Goal: Complete application form

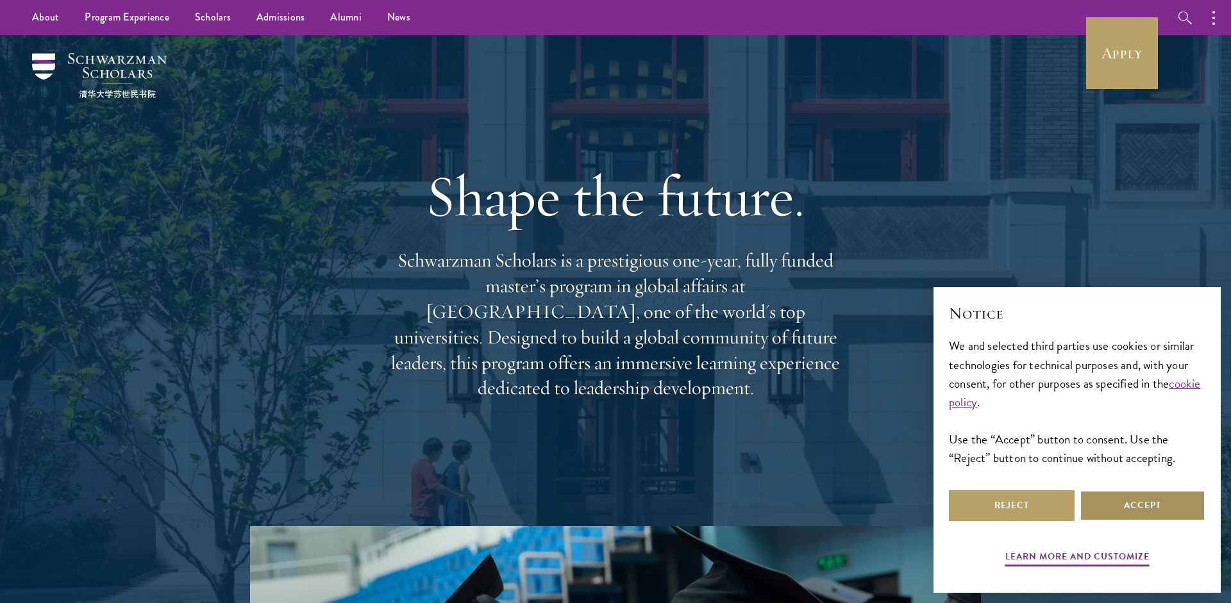
click at [1137, 498] on button "Accept" at bounding box center [1143, 505] width 126 height 31
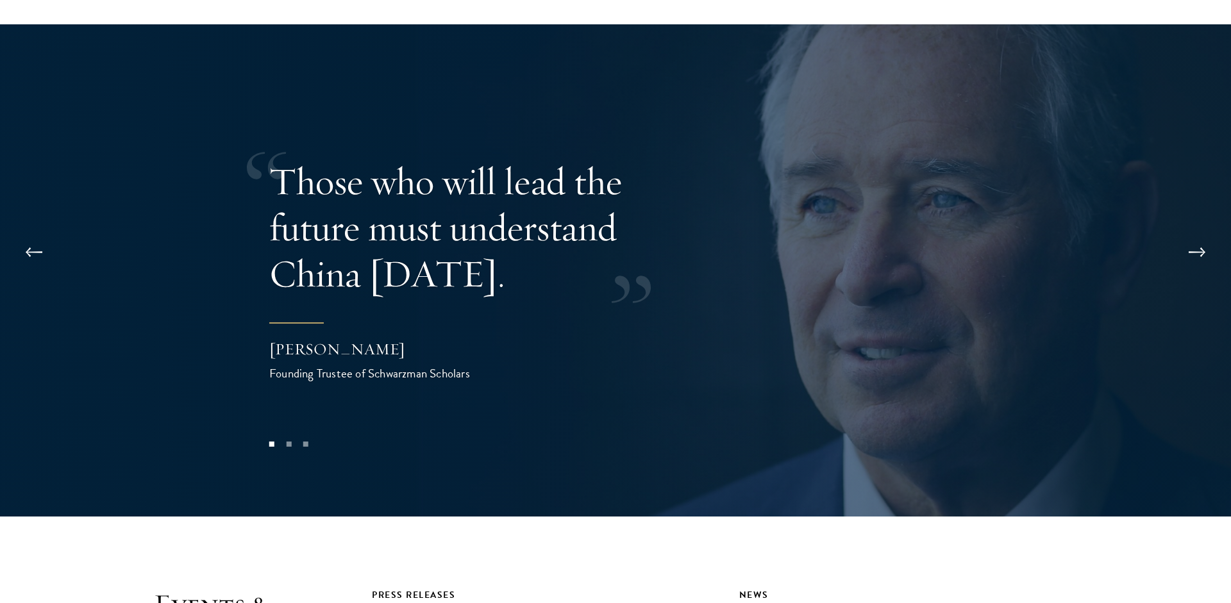
scroll to position [2606, 0]
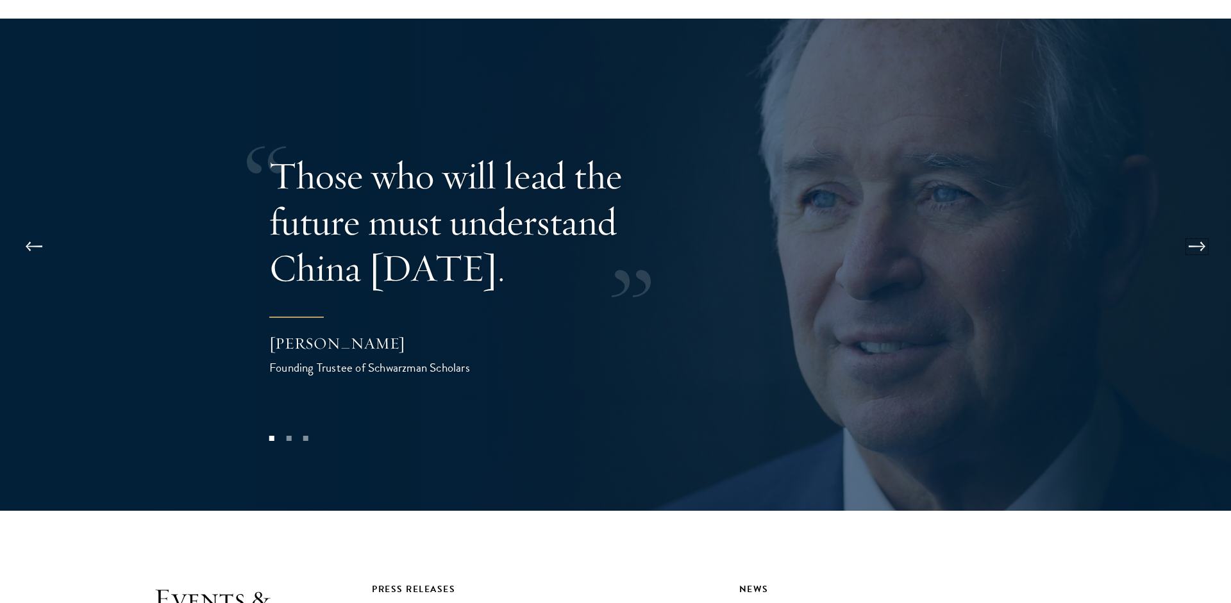
click at [1189, 229] on button at bounding box center [1197, 247] width 42 height 36
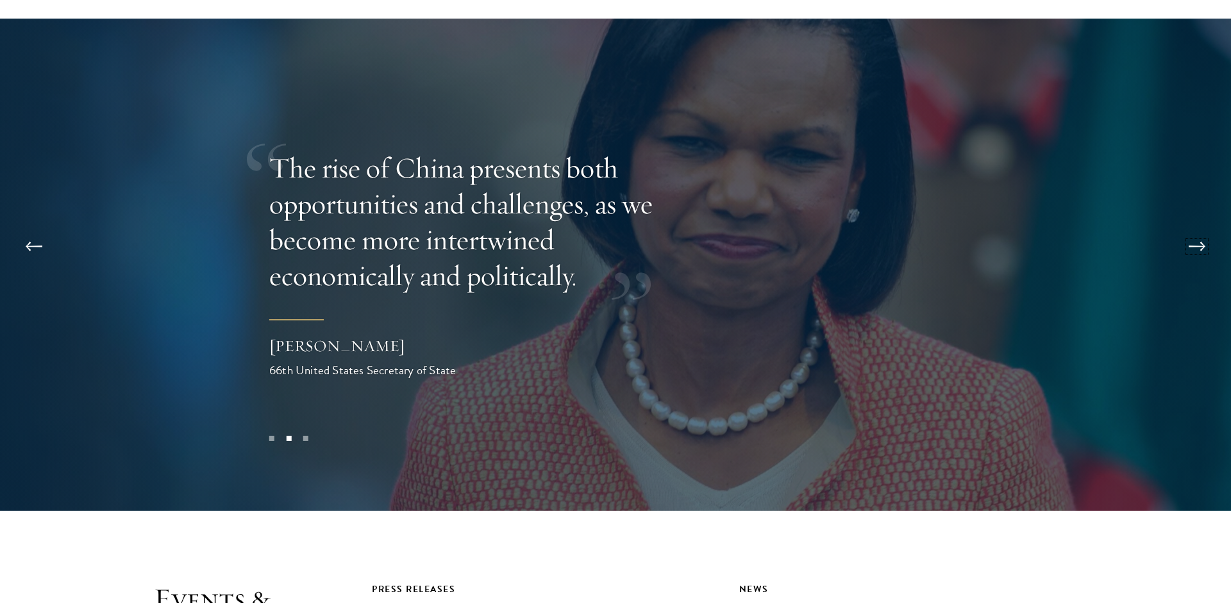
click at [1189, 229] on button at bounding box center [1197, 247] width 42 height 36
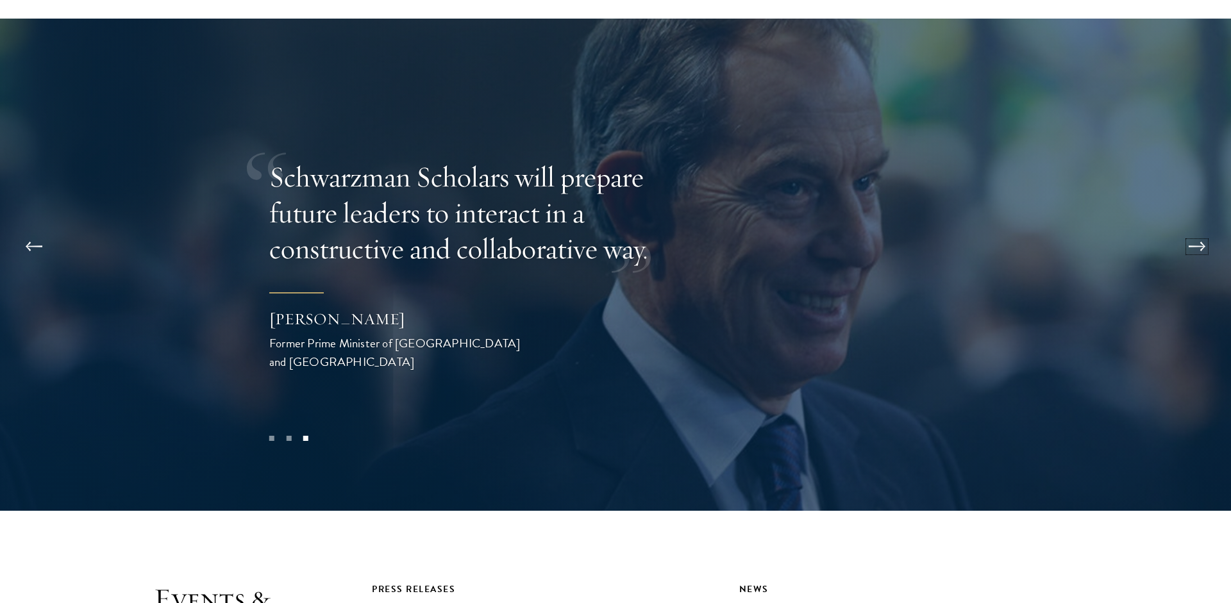
click at [1189, 229] on button at bounding box center [1197, 247] width 42 height 36
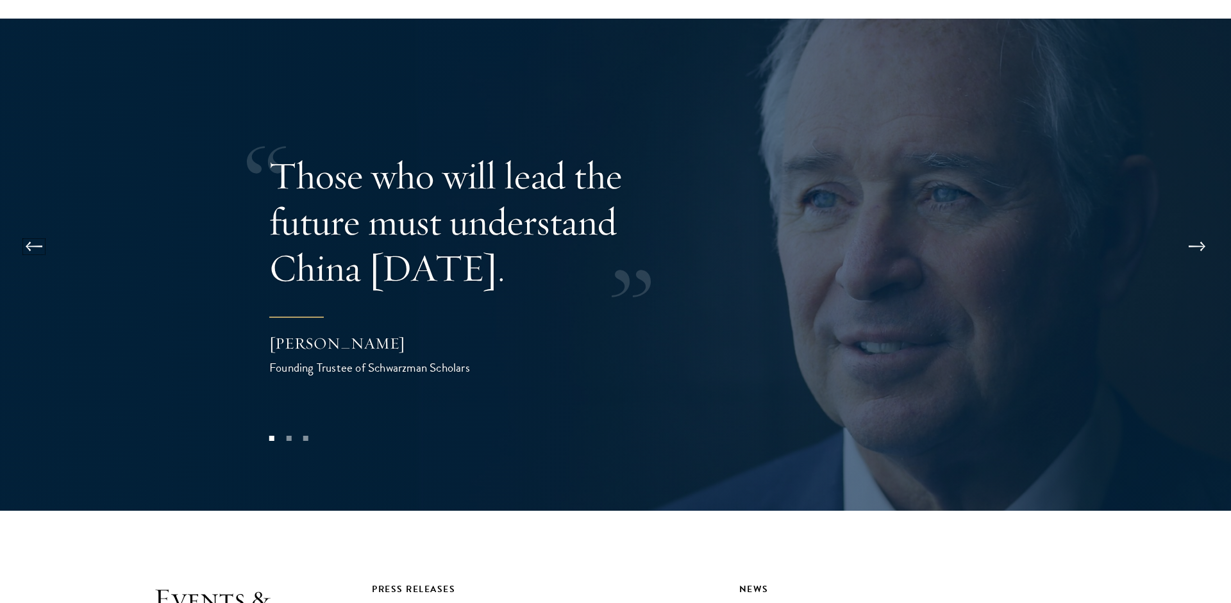
click at [33, 229] on button at bounding box center [34, 247] width 42 height 36
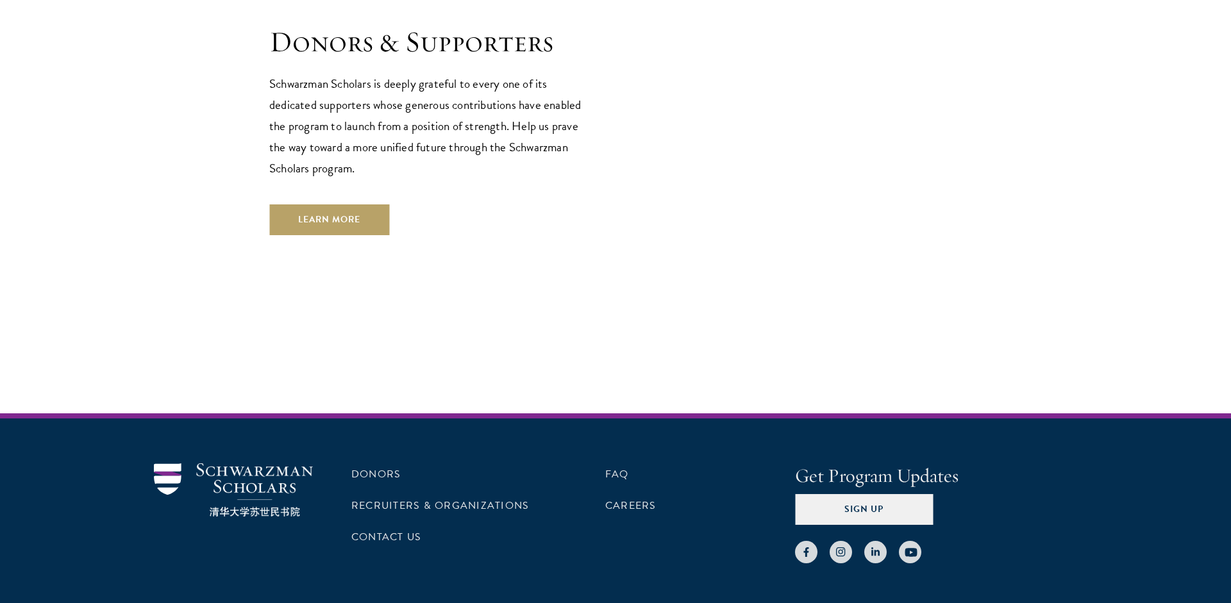
scroll to position [3840, 0]
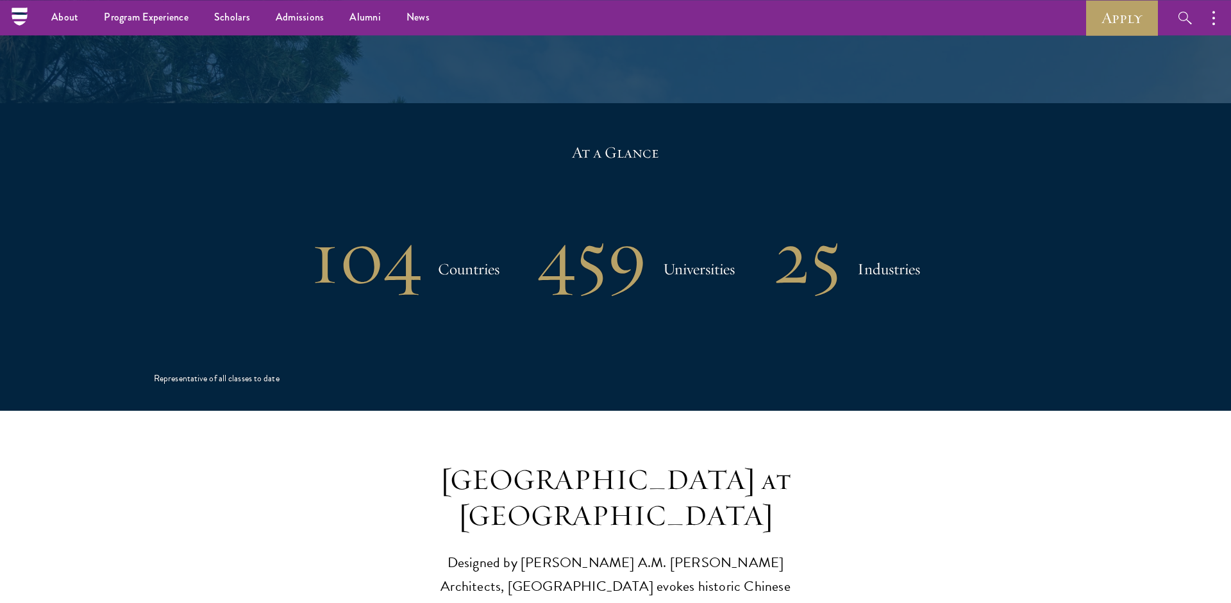
scroll to position [2539, 0]
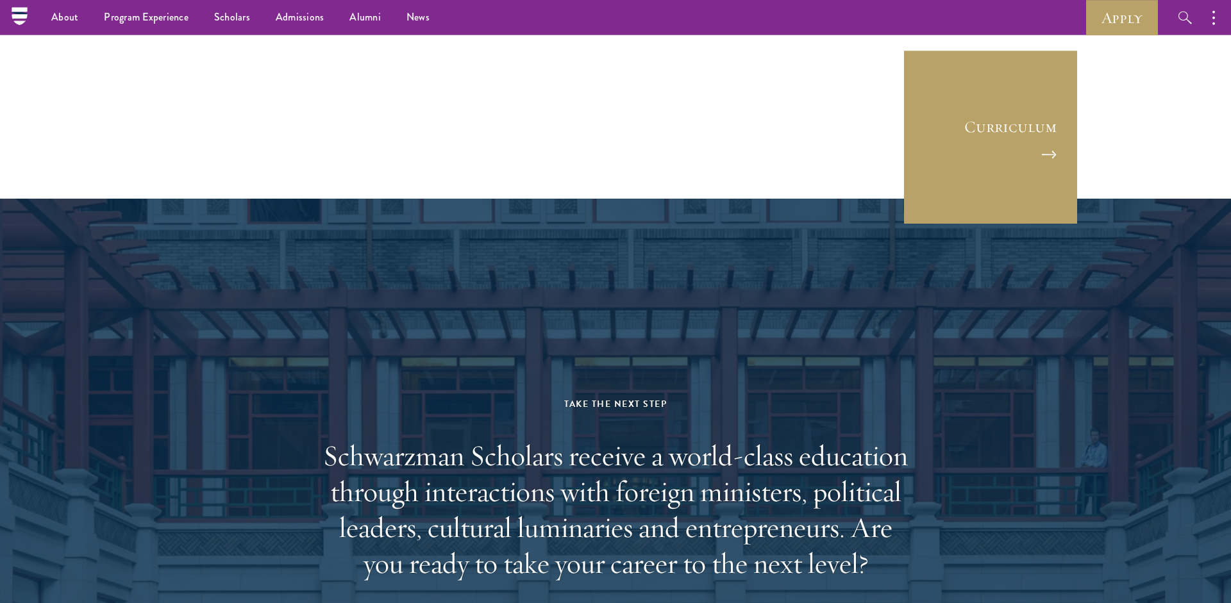
scroll to position [6178, 0]
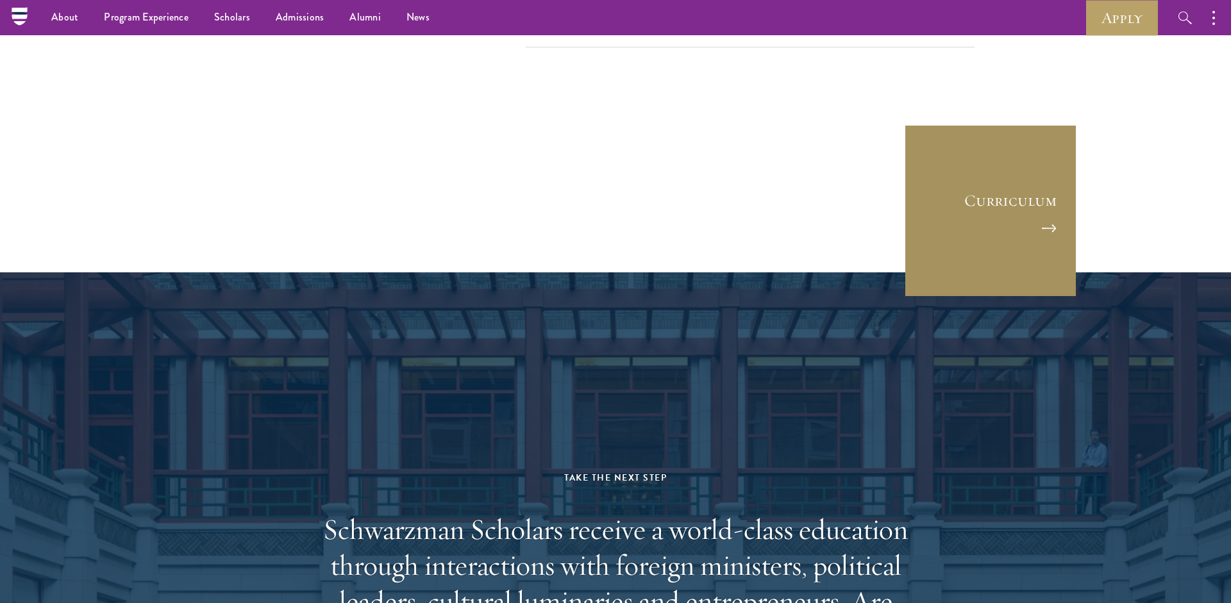
click at [996, 208] on link "Curriculum" at bounding box center [990, 210] width 173 height 173
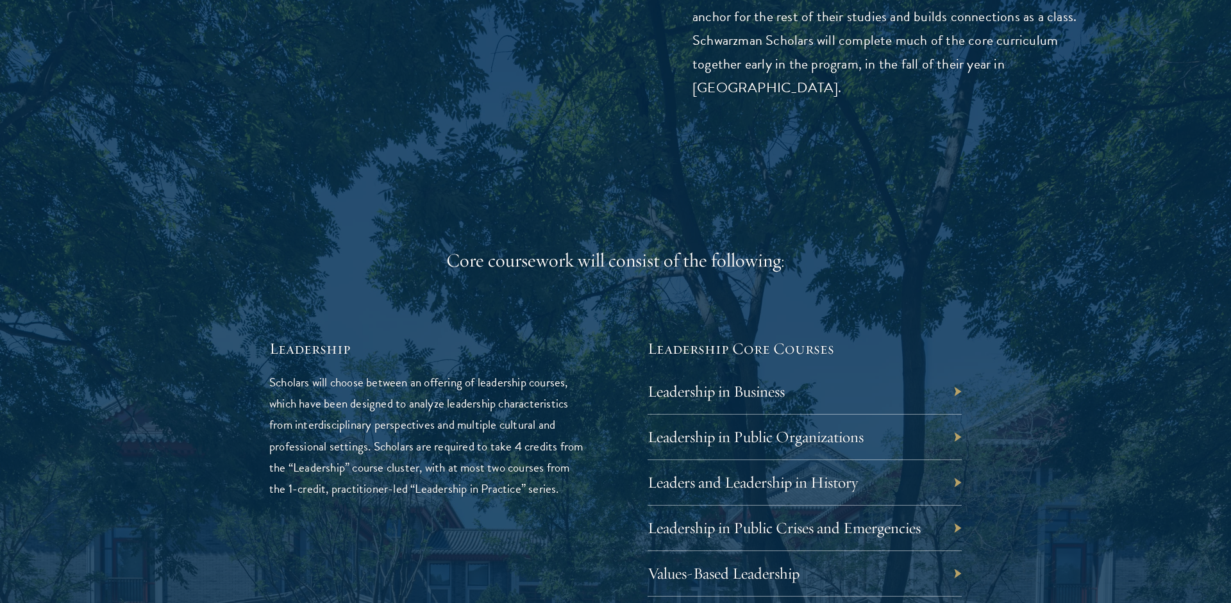
scroll to position [2031, 0]
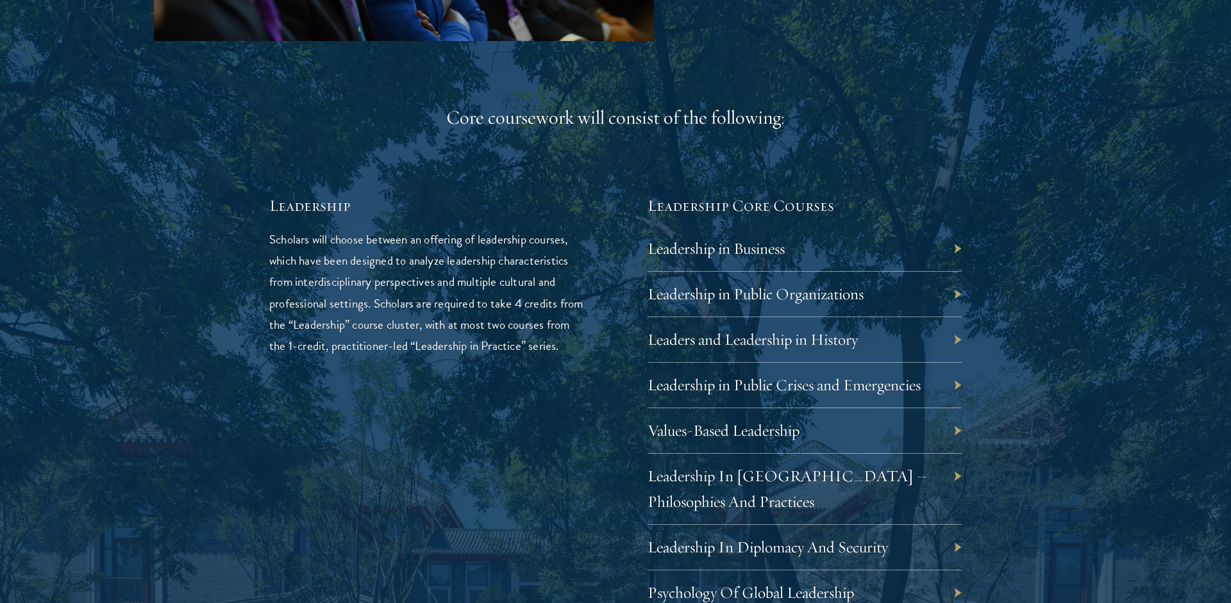
click at [836, 270] on div "Leadership in Business" at bounding box center [805, 249] width 314 height 46
click at [794, 258] on link "Leadership in Business" at bounding box center [725, 249] width 137 height 20
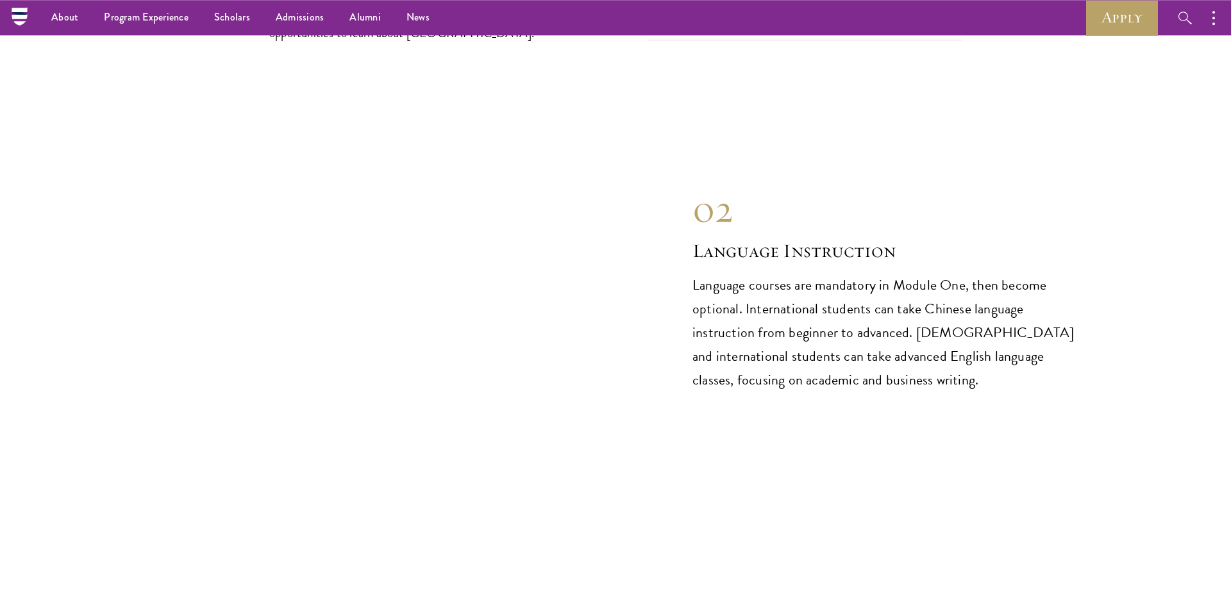
scroll to position [5839, 0]
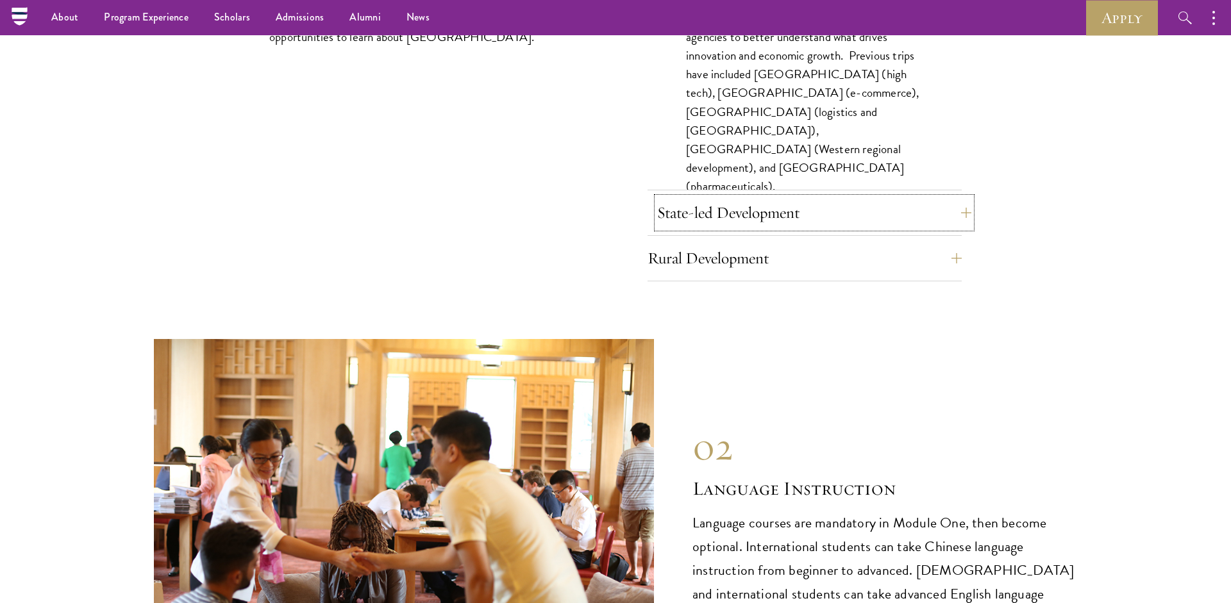
click at [808, 228] on button "State-led Development" at bounding box center [814, 212] width 314 height 31
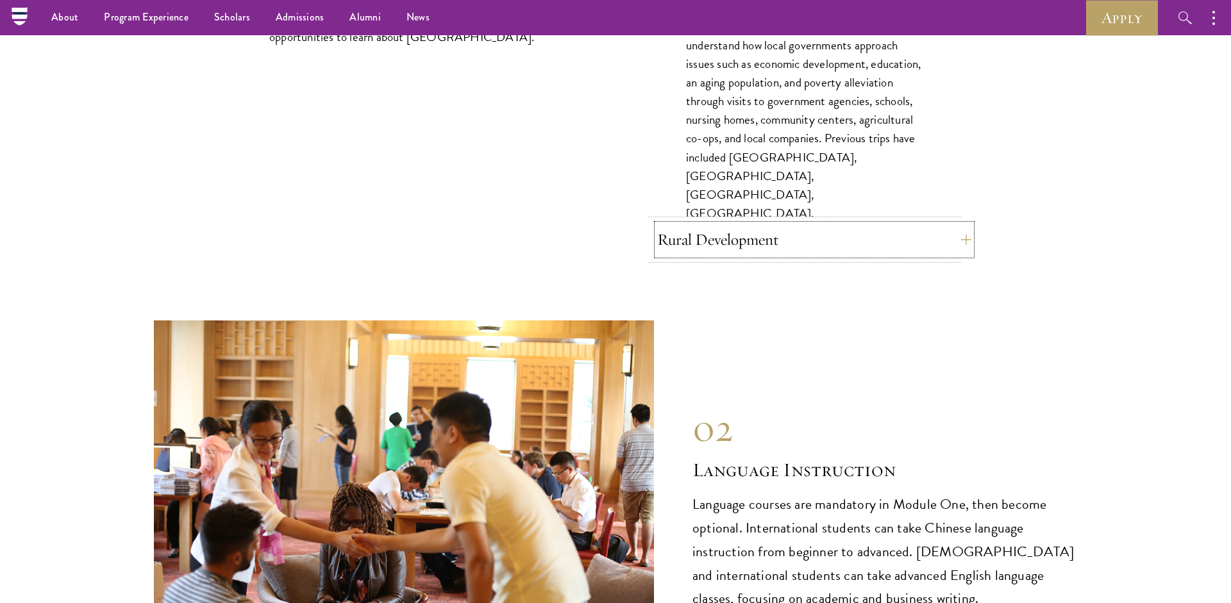
click at [805, 255] on button "Rural Development" at bounding box center [814, 239] width 314 height 31
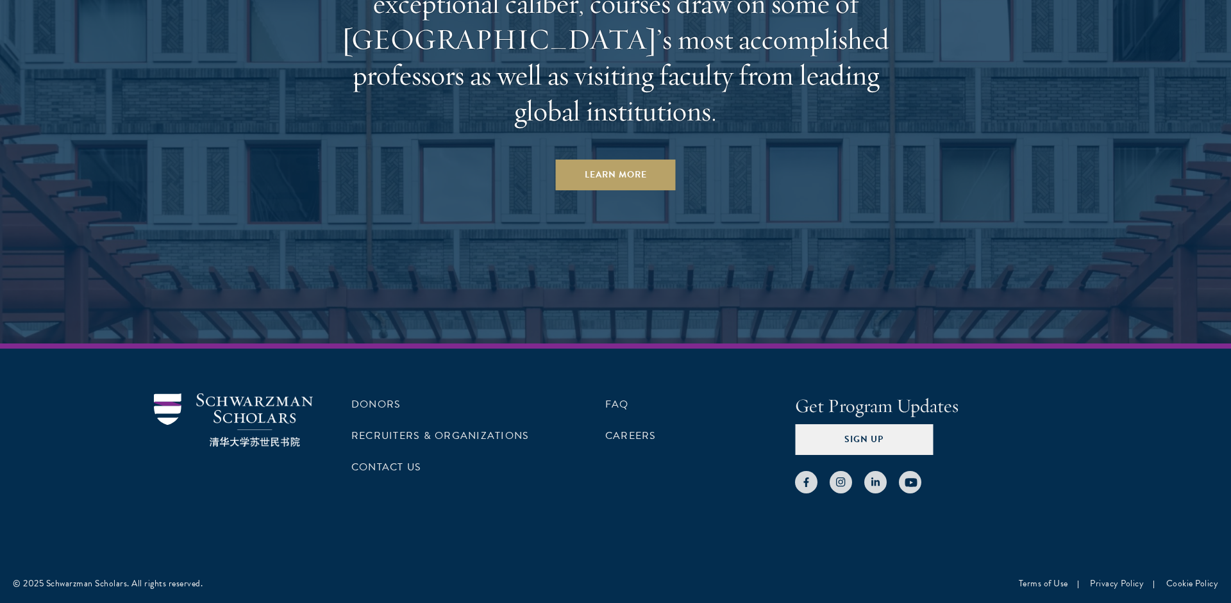
scroll to position [8378, 0]
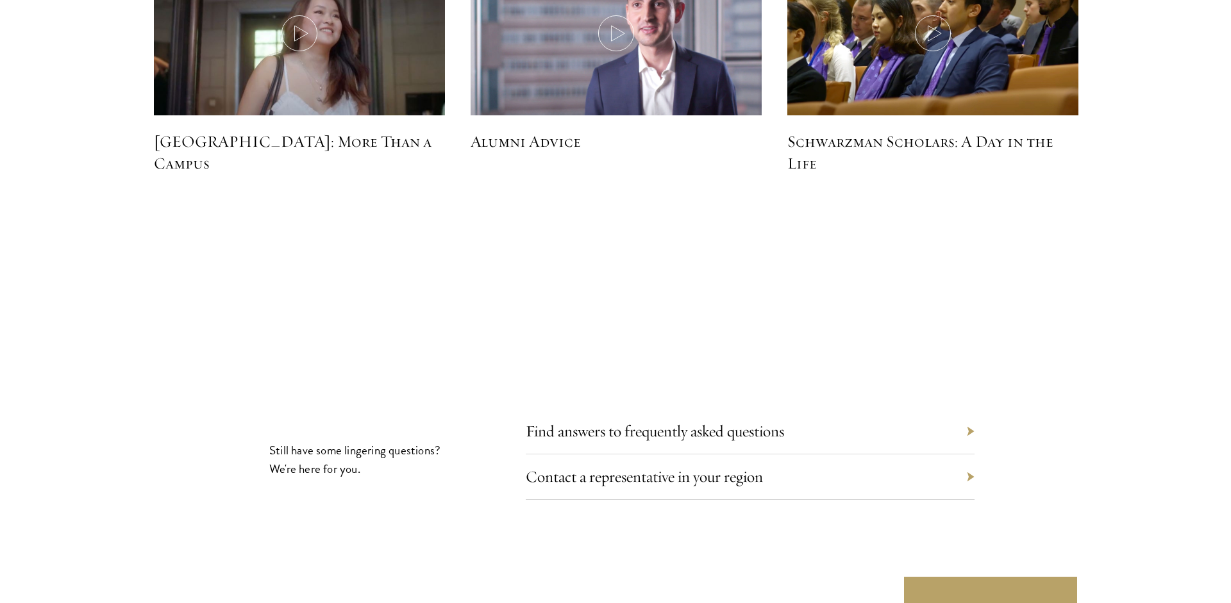
scroll to position [4147, 0]
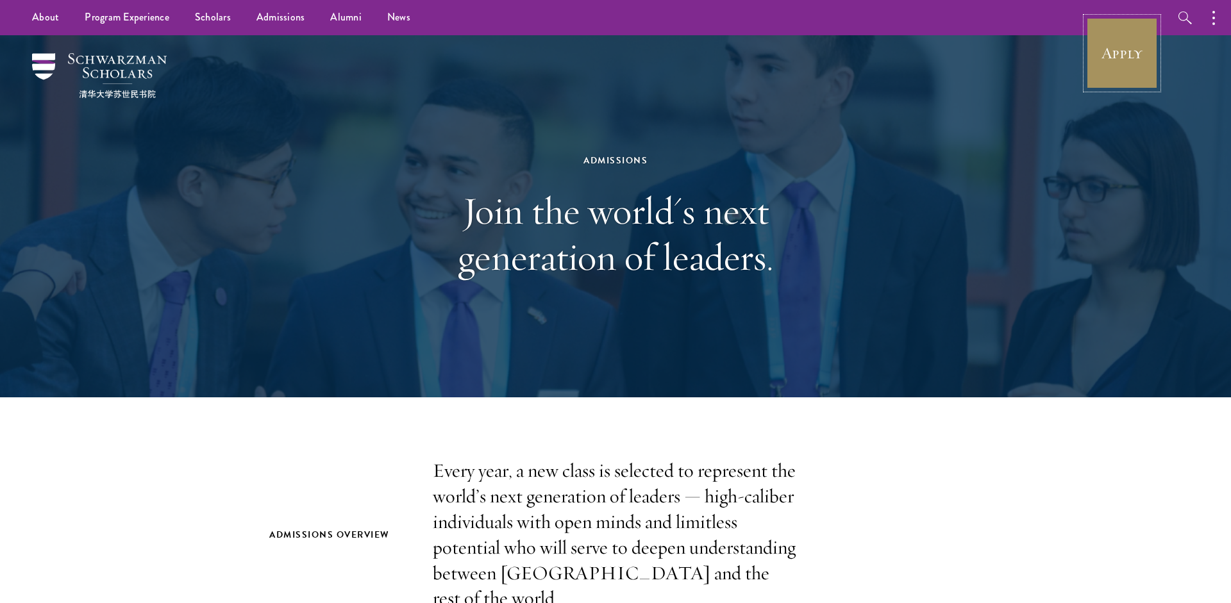
click at [1111, 49] on link "Apply" at bounding box center [1122, 53] width 72 height 72
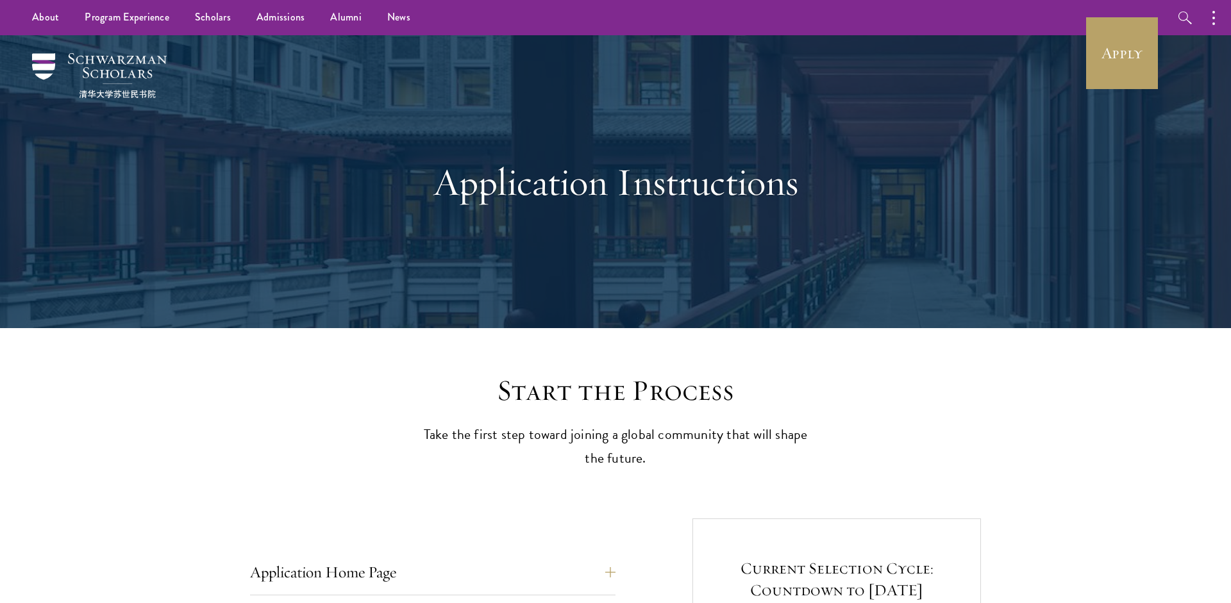
scroll to position [339, 0]
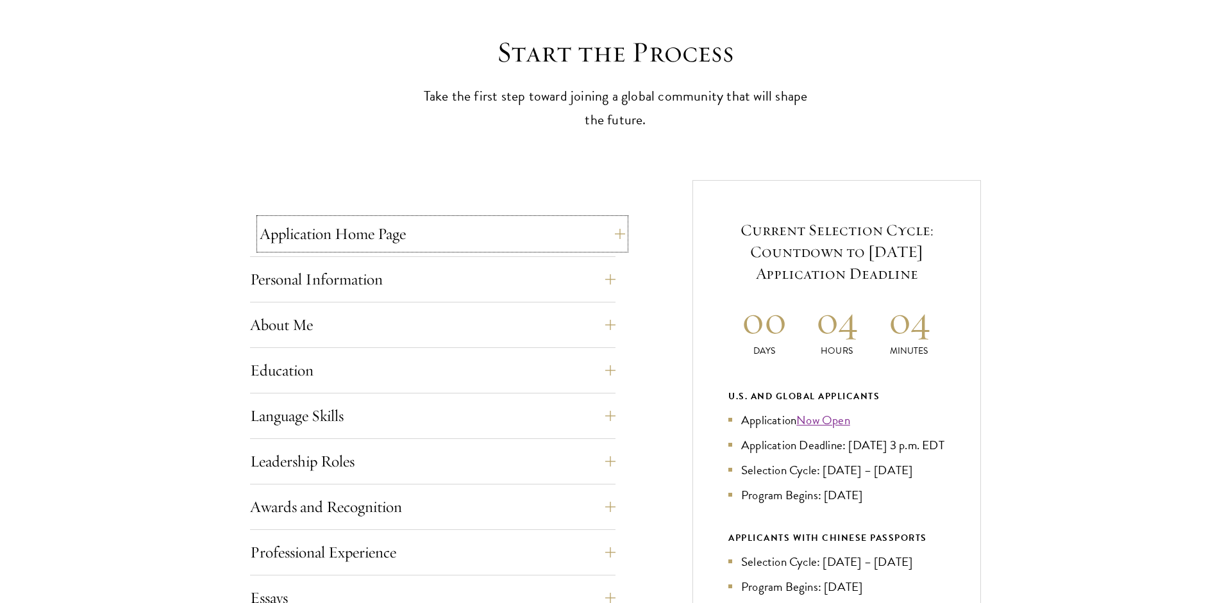
click at [537, 236] on button "Application Home Page" at bounding box center [442, 234] width 365 height 31
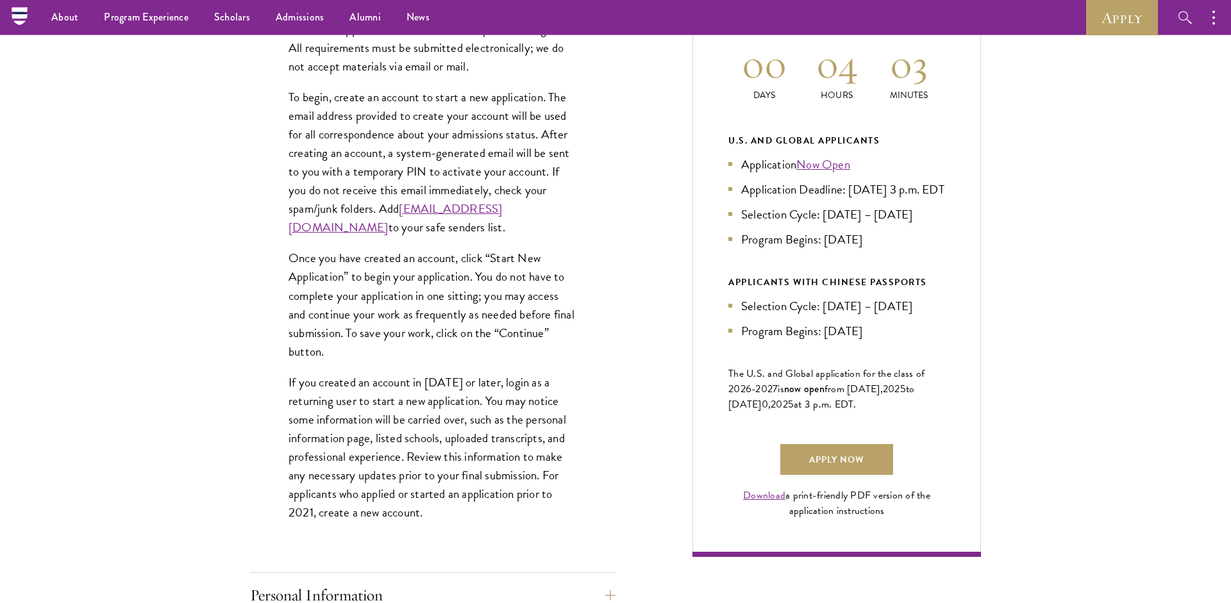
scroll to position [592, 0]
click at [813, 477] on link "Apply Now" at bounding box center [836, 461] width 113 height 31
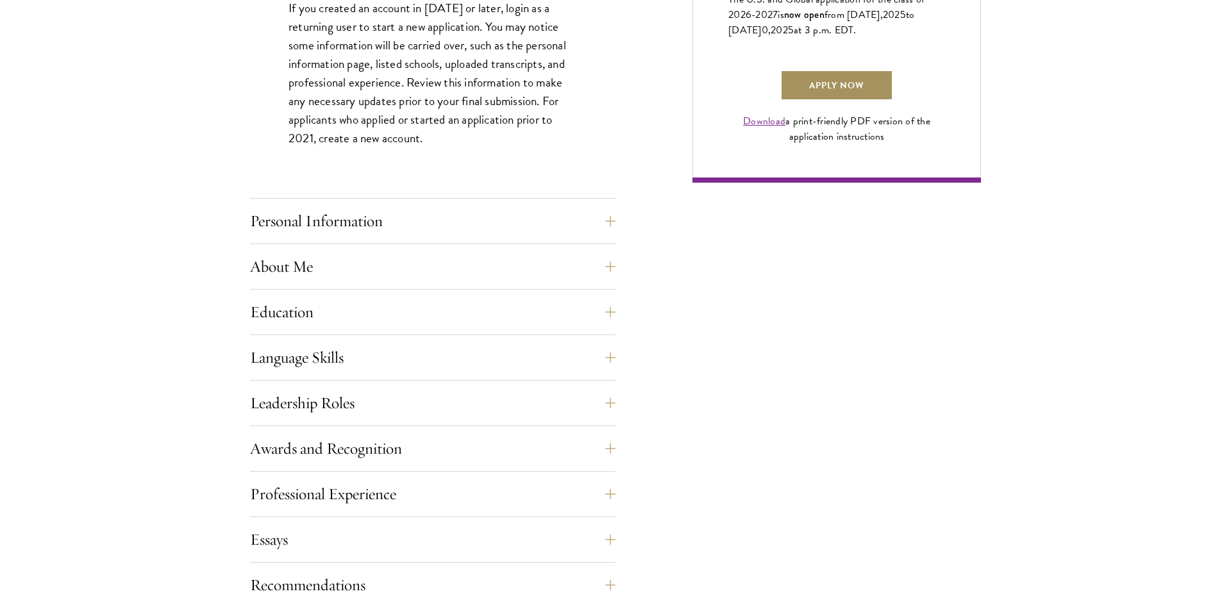
scroll to position [1016, 0]
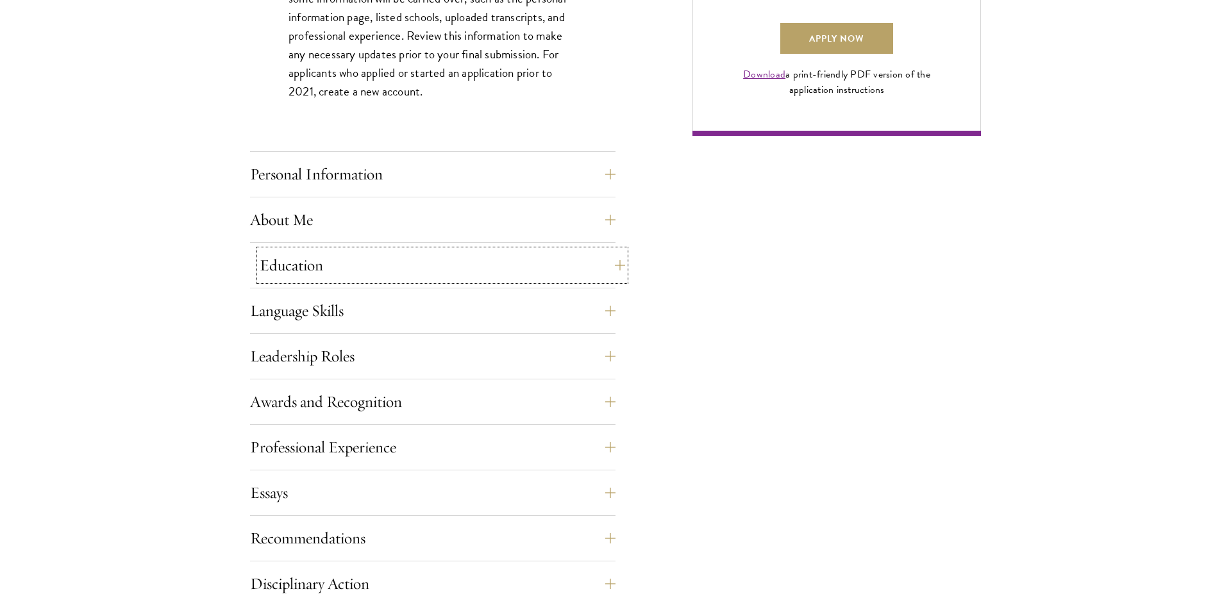
click at [460, 274] on button "Education" at bounding box center [442, 265] width 365 height 31
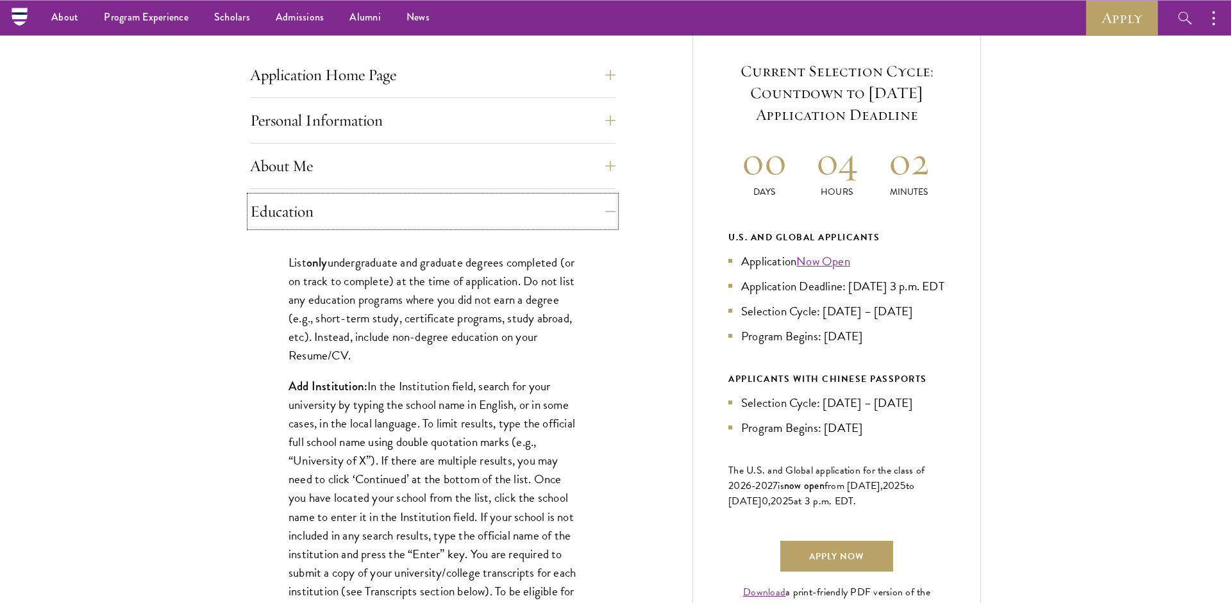
scroll to position [339, 0]
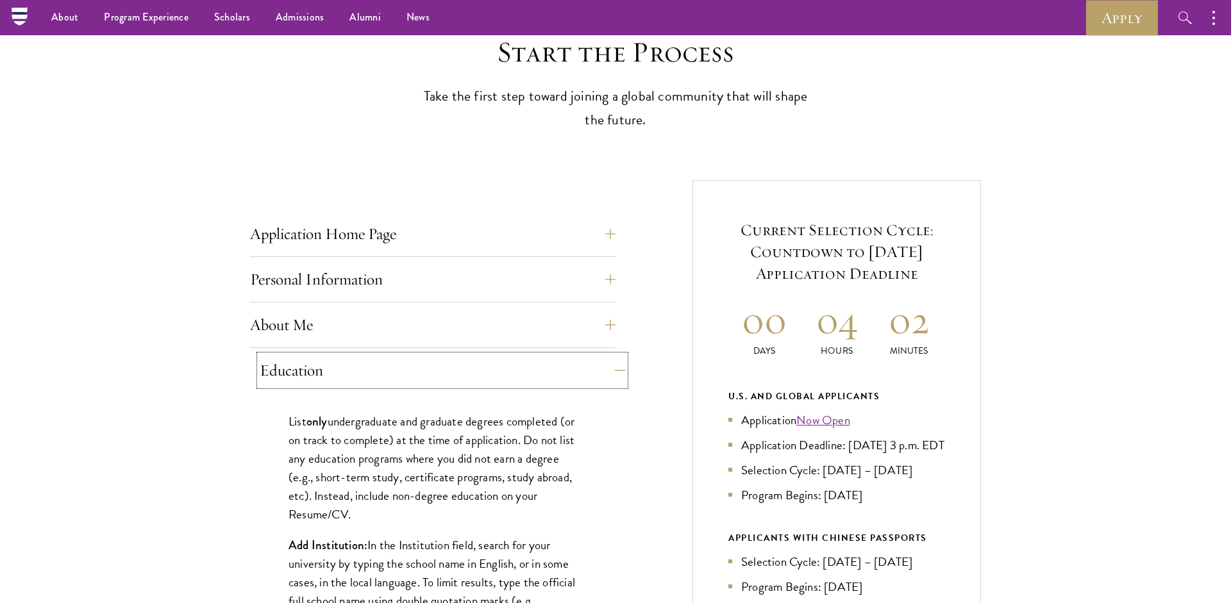
click at [396, 381] on button "Education" at bounding box center [442, 370] width 365 height 31
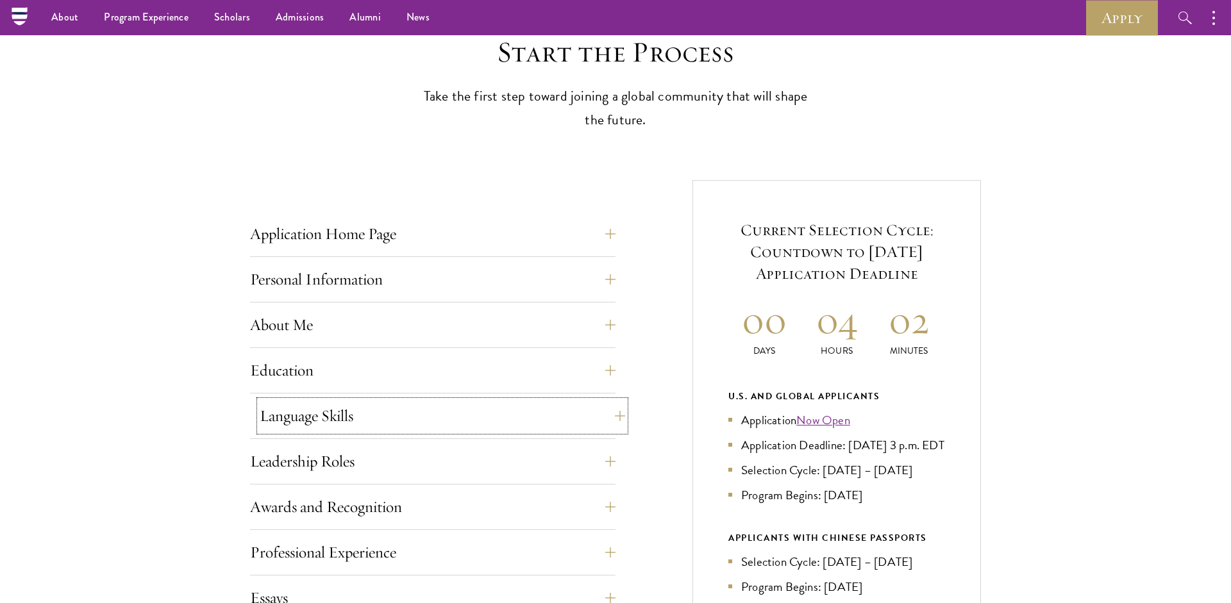
click at [405, 406] on button "Language Skills" at bounding box center [442, 416] width 365 height 31
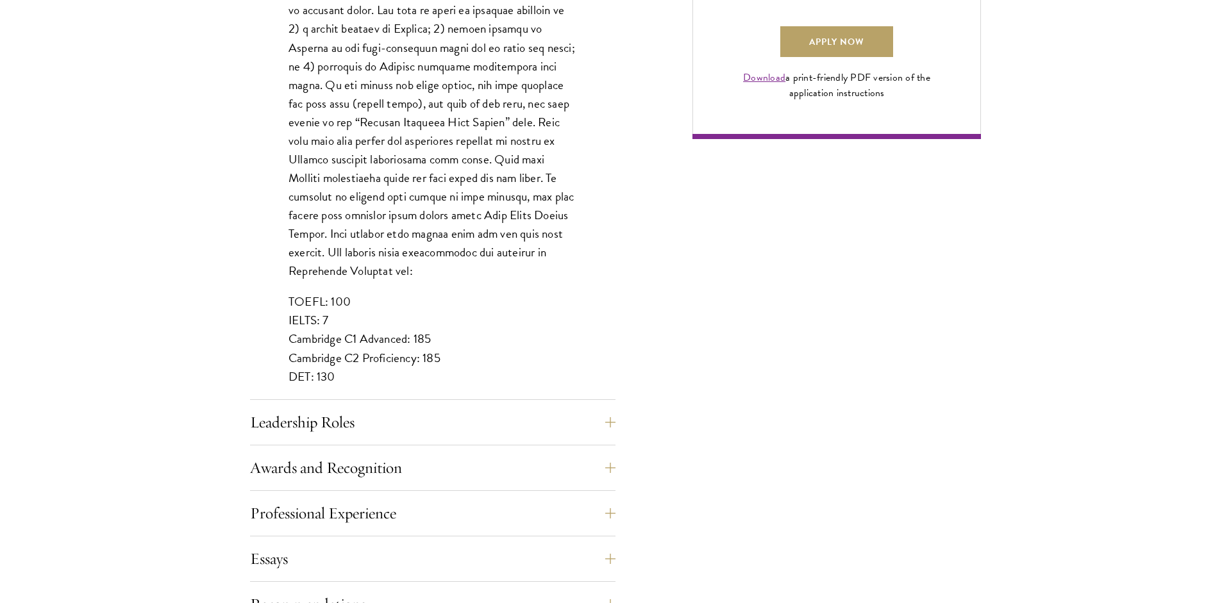
scroll to position [1100, 0]
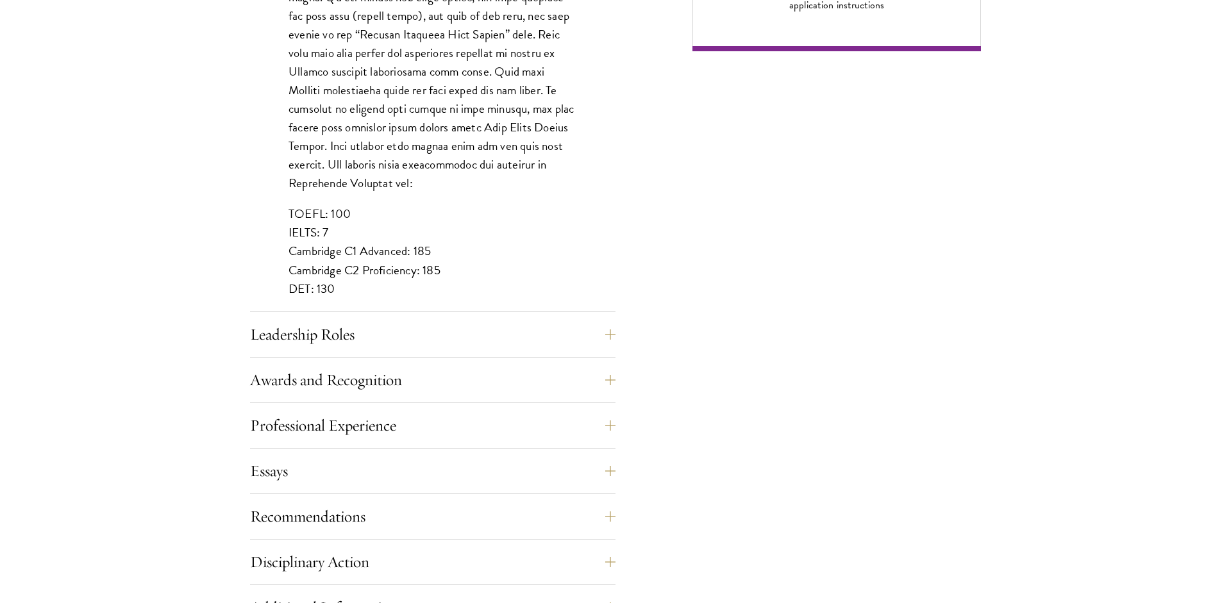
click at [377, 350] on div "Leadership Roles This section is an opportunity to showcase up to five leadersh…" at bounding box center [432, 338] width 365 height 38
click at [376, 337] on button "Leadership Roles" at bounding box center [442, 334] width 365 height 31
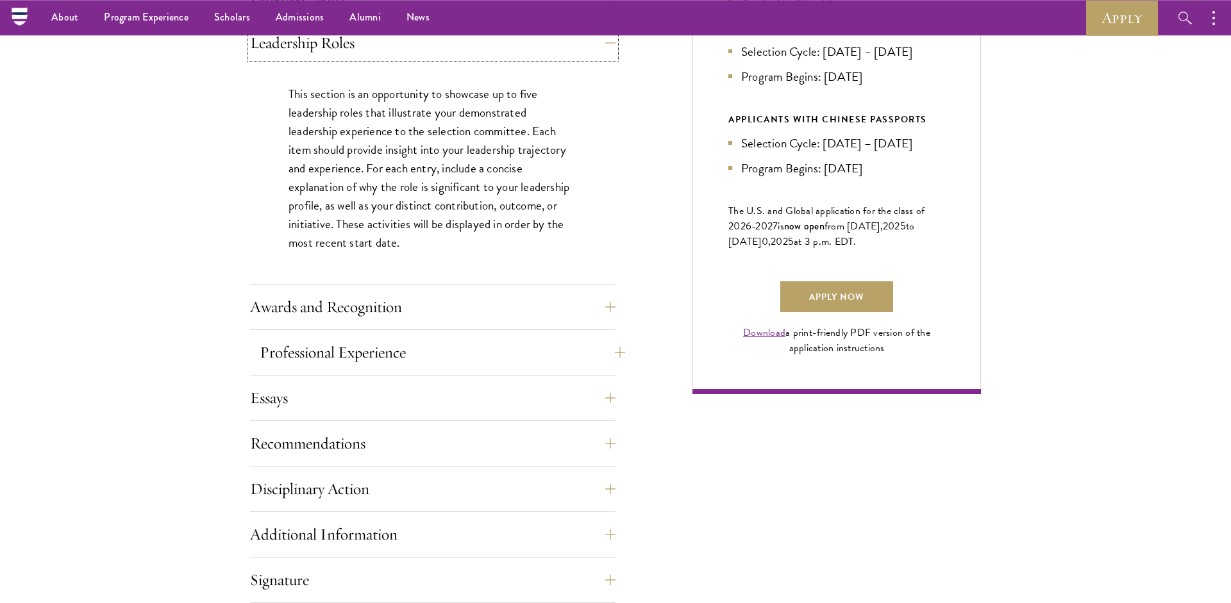
scroll to position [592, 0]
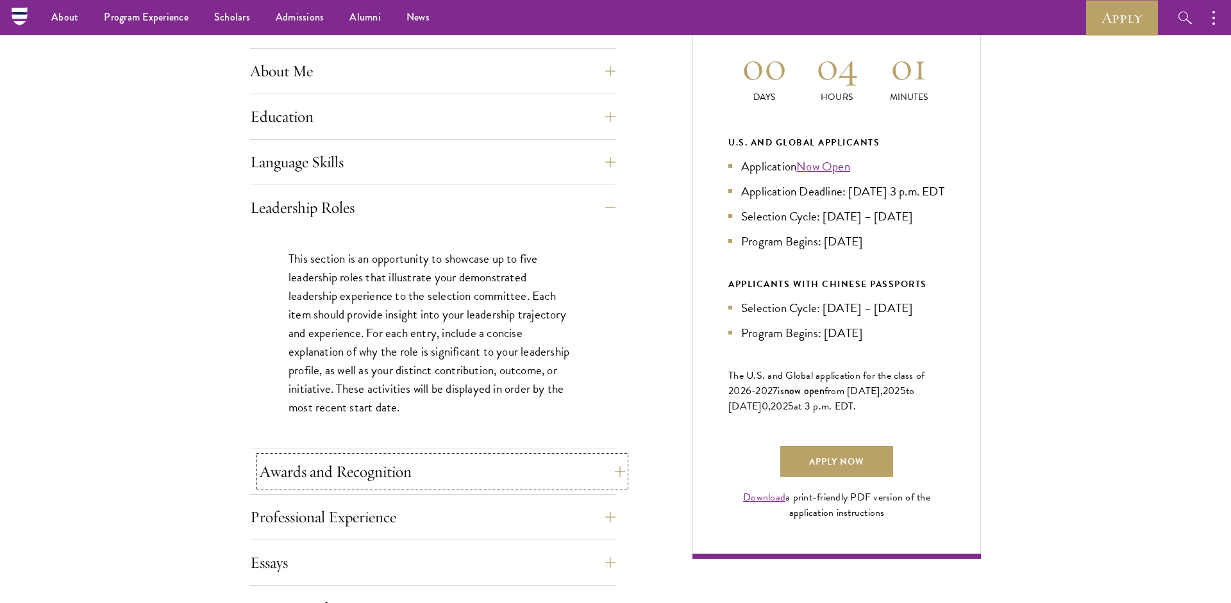
click at [387, 474] on button "Awards and Recognition" at bounding box center [442, 471] width 365 height 31
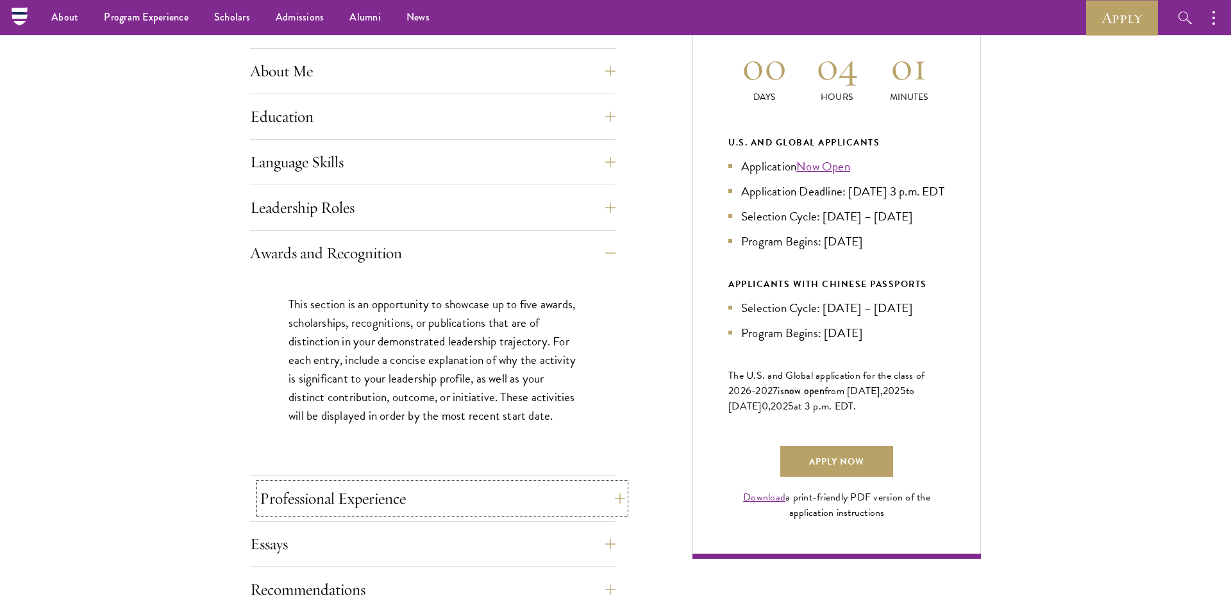
click at [388, 490] on button "Professional Experience" at bounding box center [442, 498] width 365 height 31
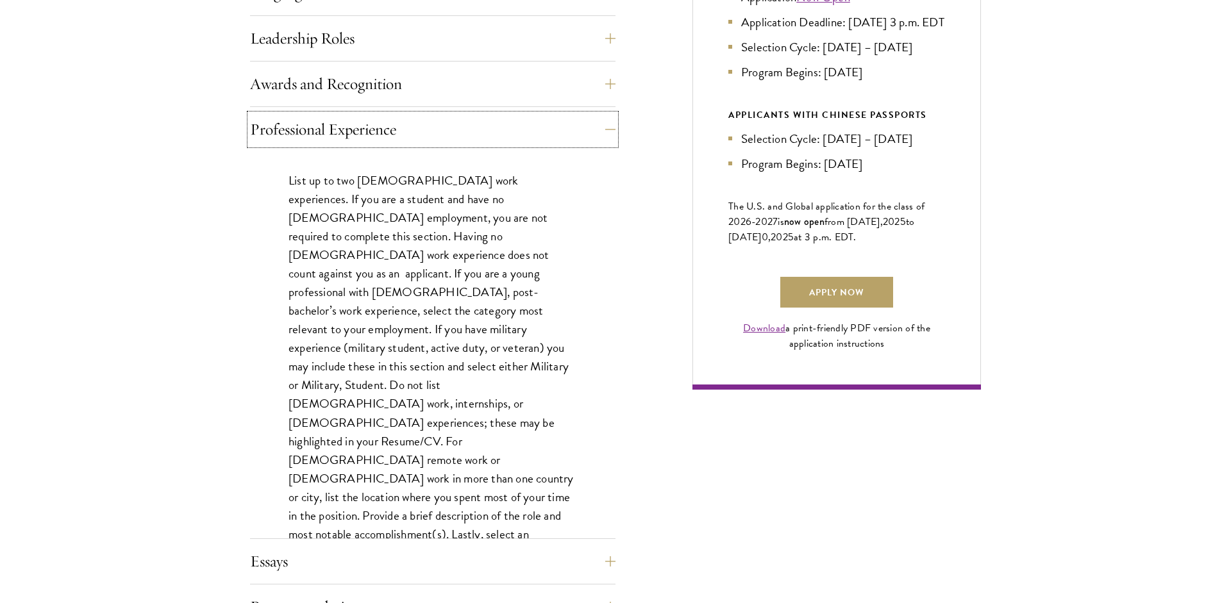
scroll to position [846, 0]
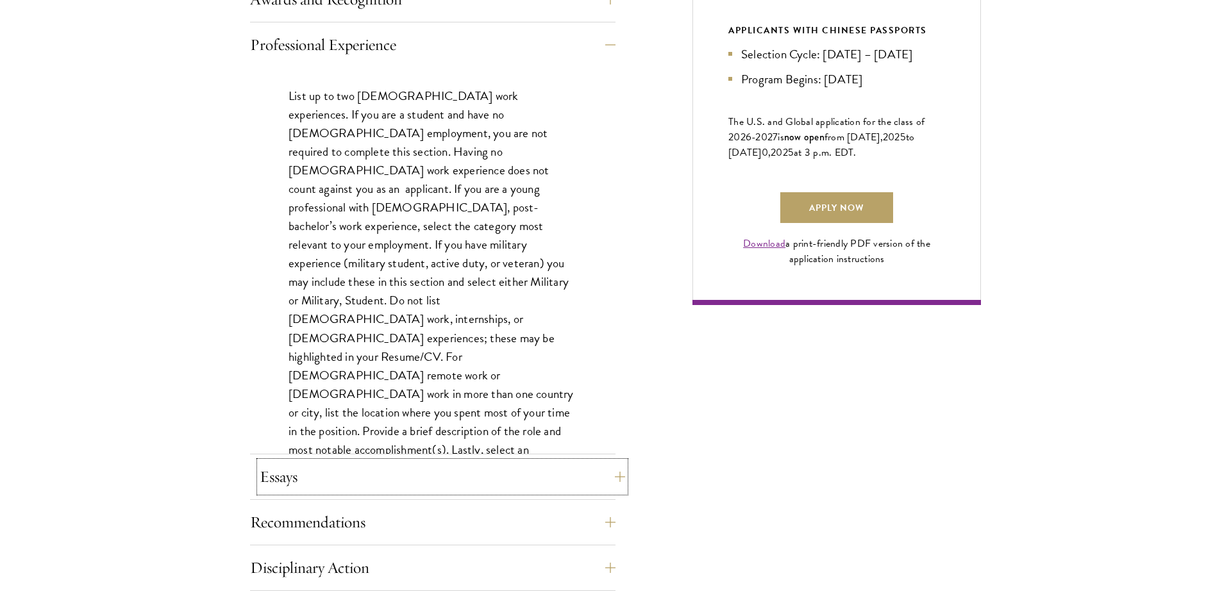
click at [363, 481] on button "Essays" at bounding box center [442, 477] width 365 height 31
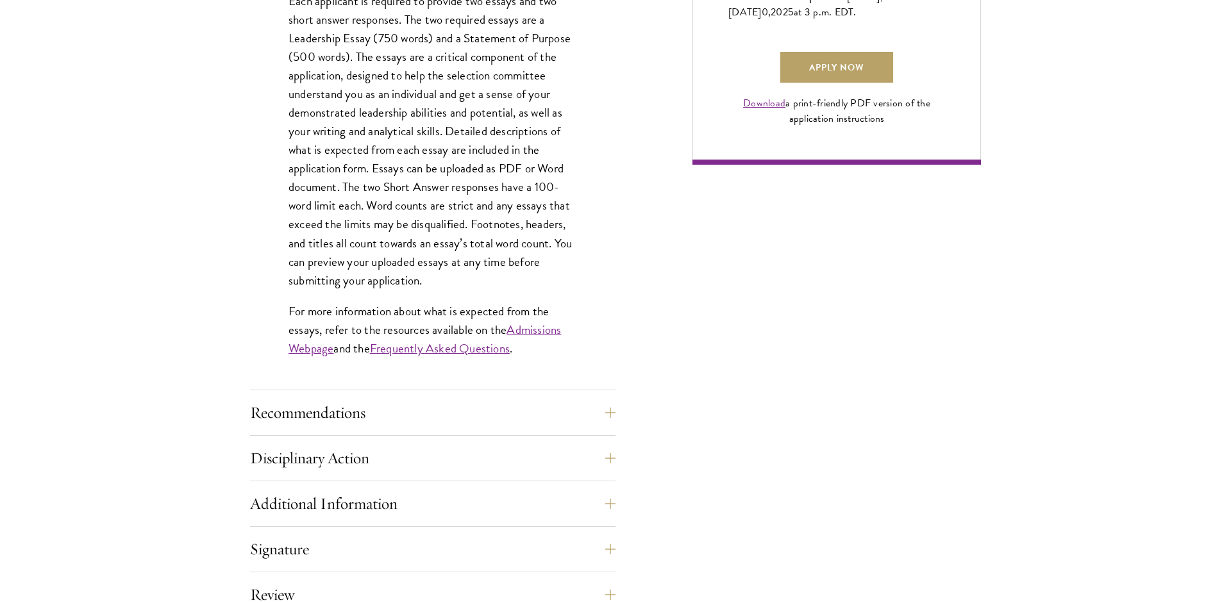
scroll to position [1016, 0]
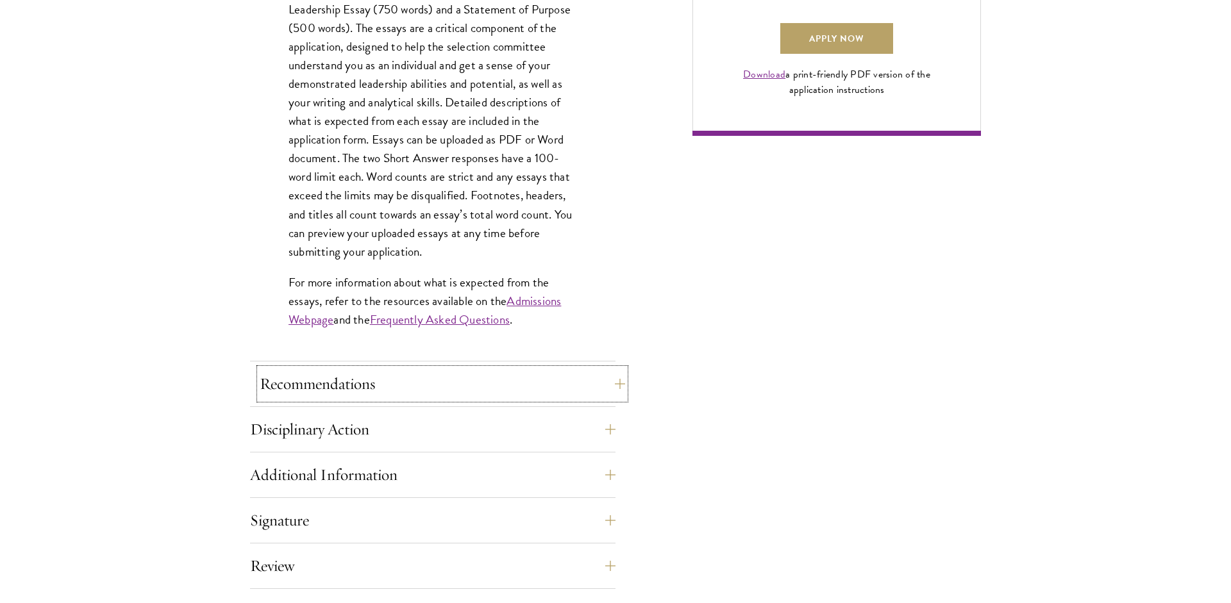
click at [342, 389] on button "Recommendations" at bounding box center [442, 384] width 365 height 31
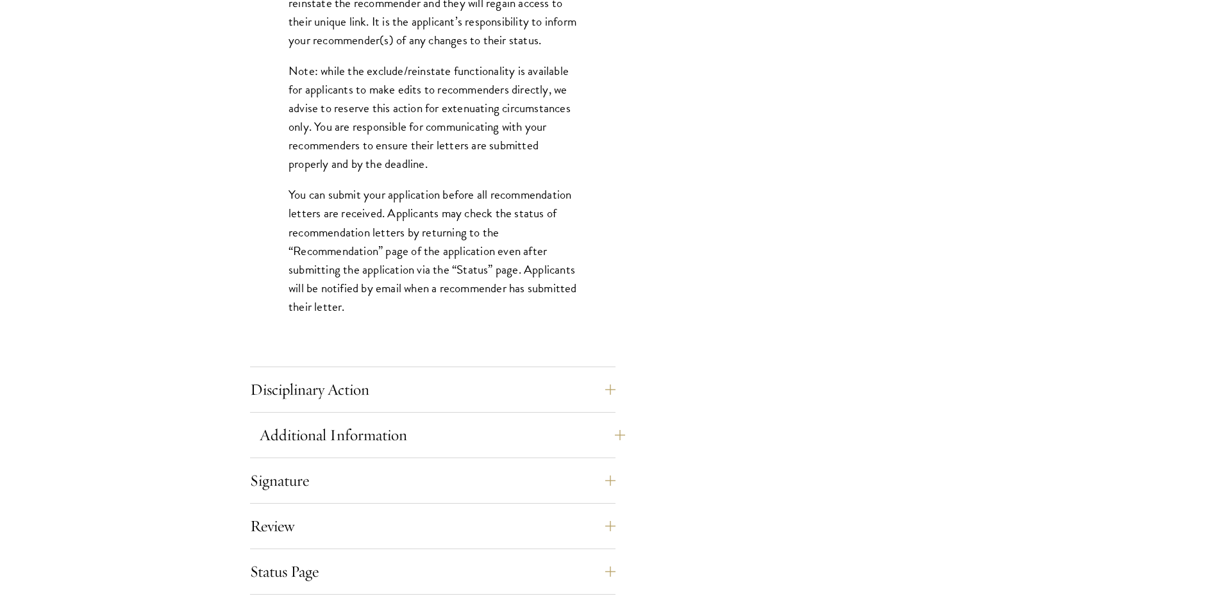
scroll to position [1693, 0]
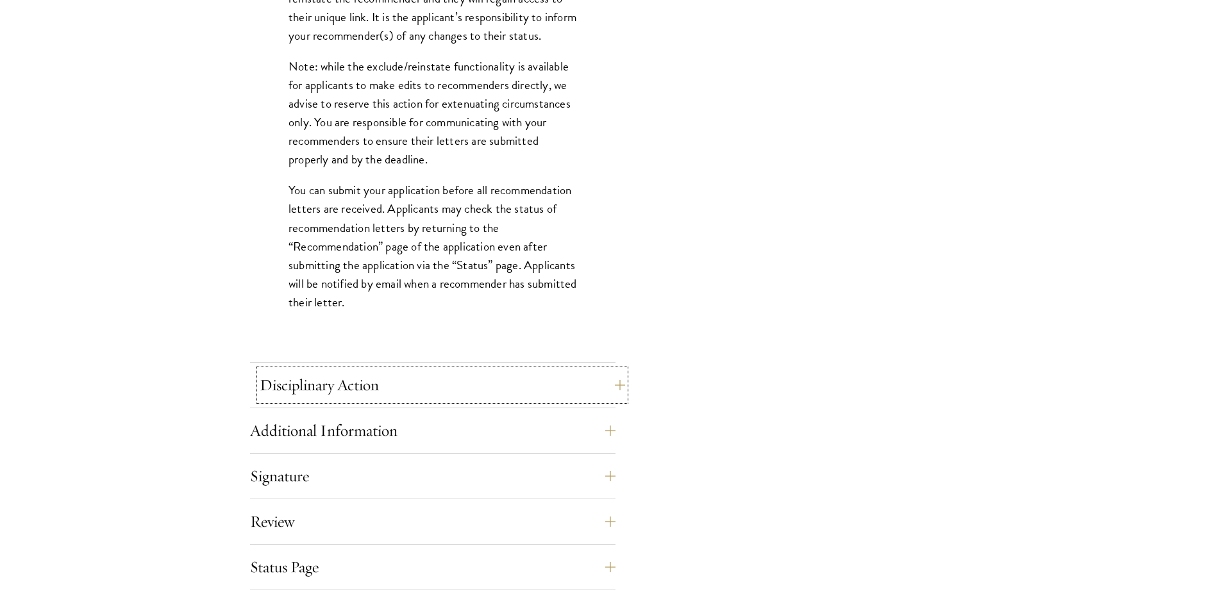
click at [364, 398] on button "Disciplinary Action" at bounding box center [442, 385] width 365 height 31
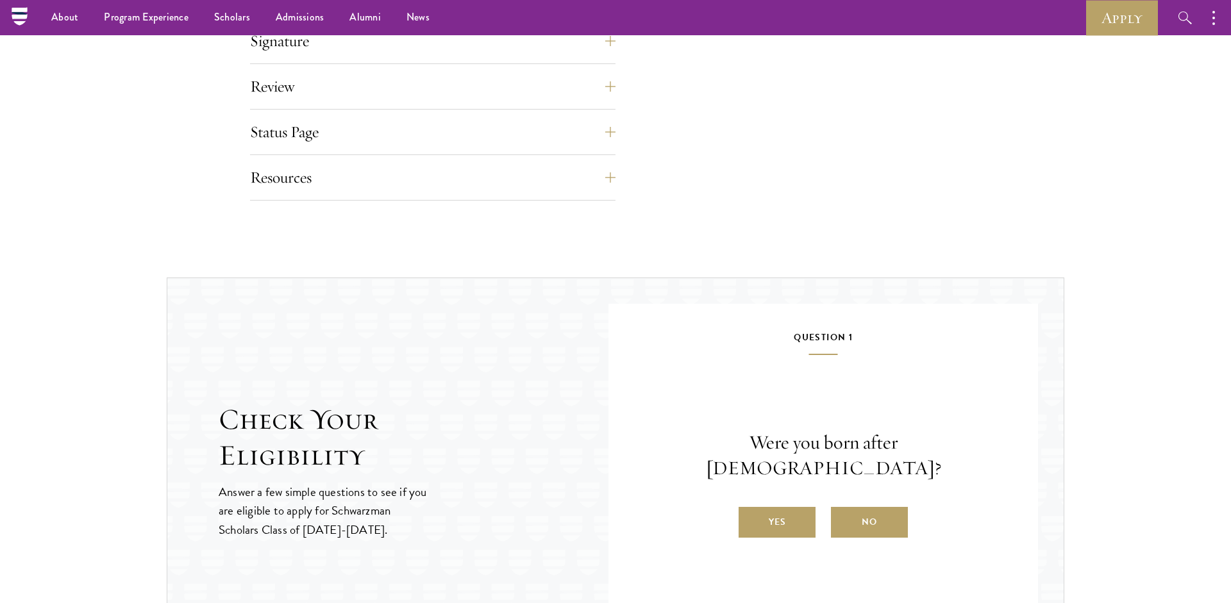
scroll to position [677, 0]
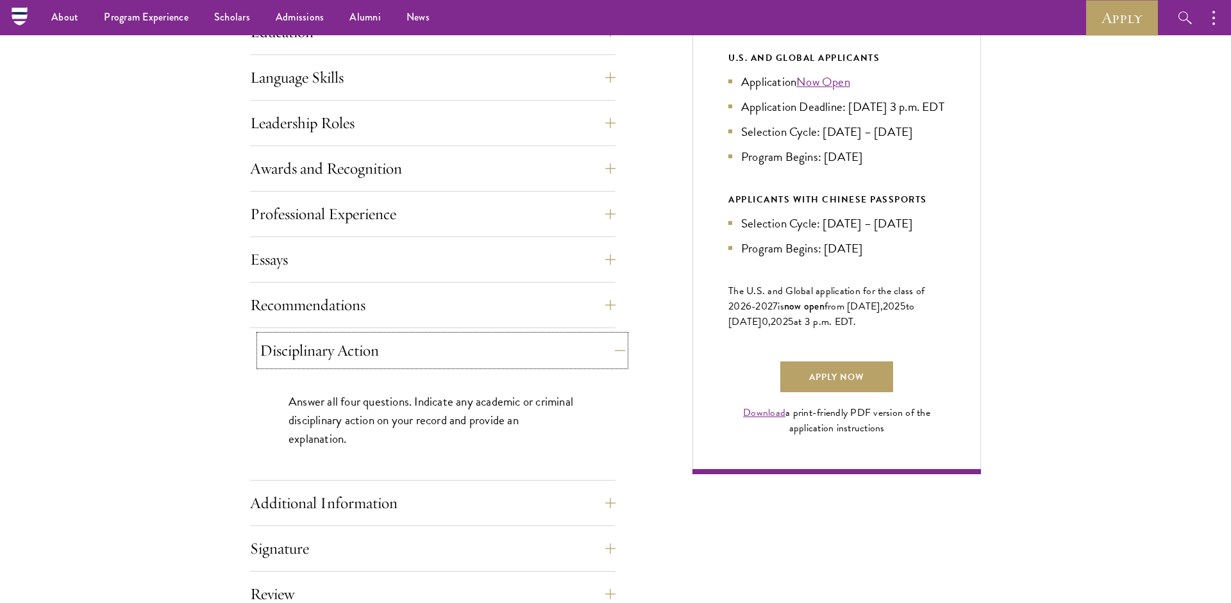
click at [359, 360] on button "Disciplinary Action" at bounding box center [442, 350] width 365 height 31
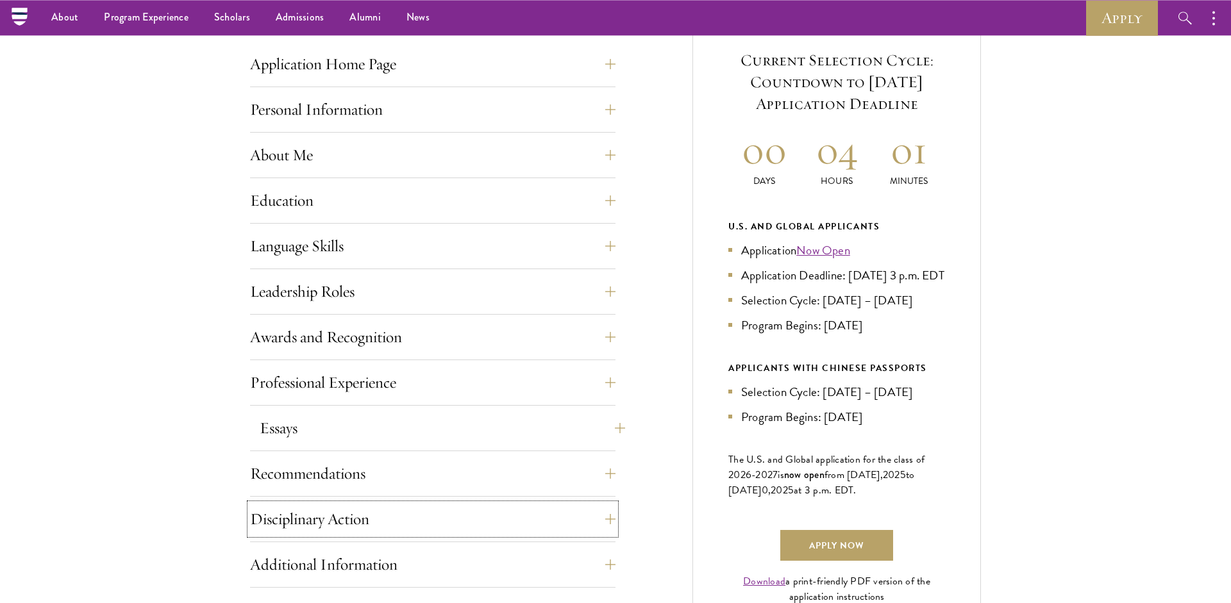
scroll to position [508, 0]
click at [354, 385] on button "Professional Experience" at bounding box center [442, 383] width 365 height 31
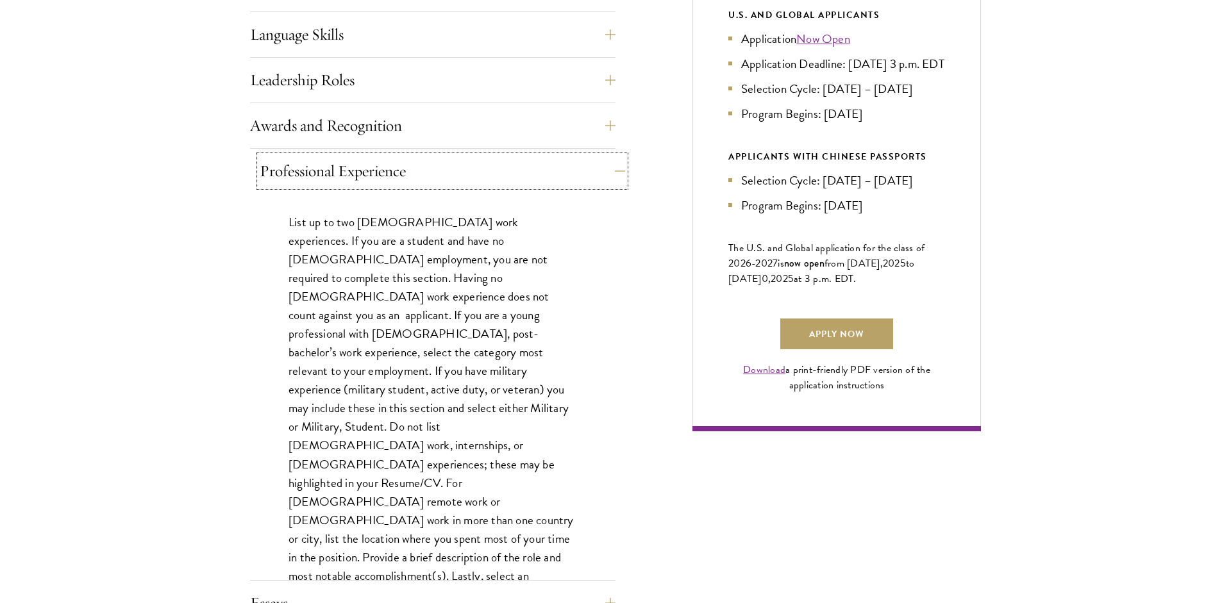
scroll to position [762, 0]
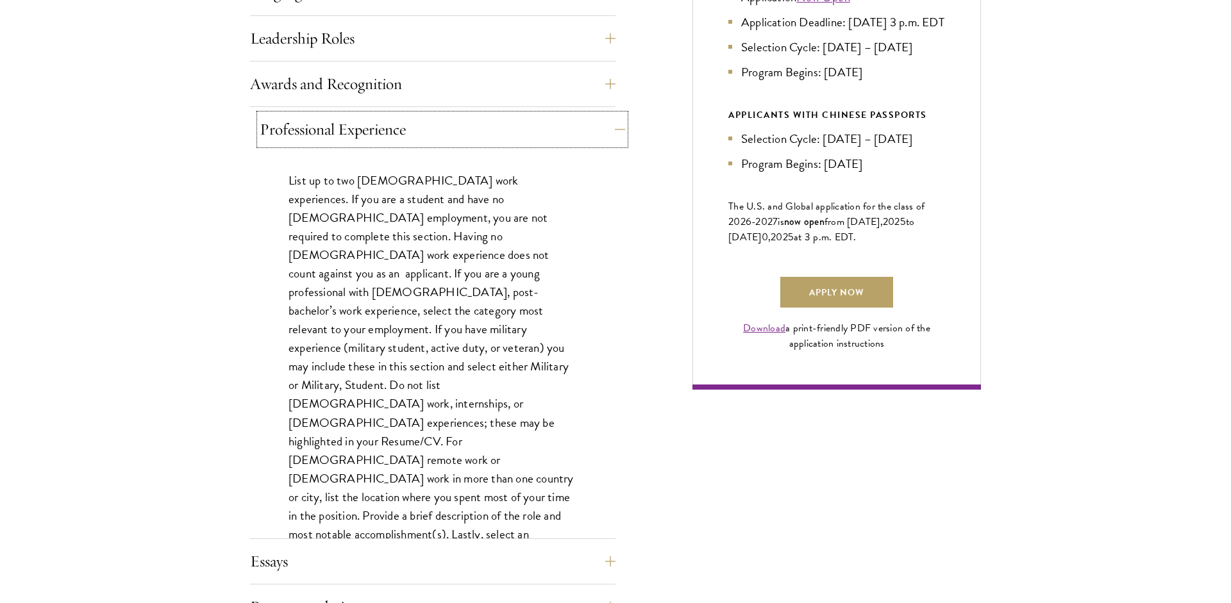
click at [352, 124] on button "Professional Experience" at bounding box center [442, 129] width 365 height 31
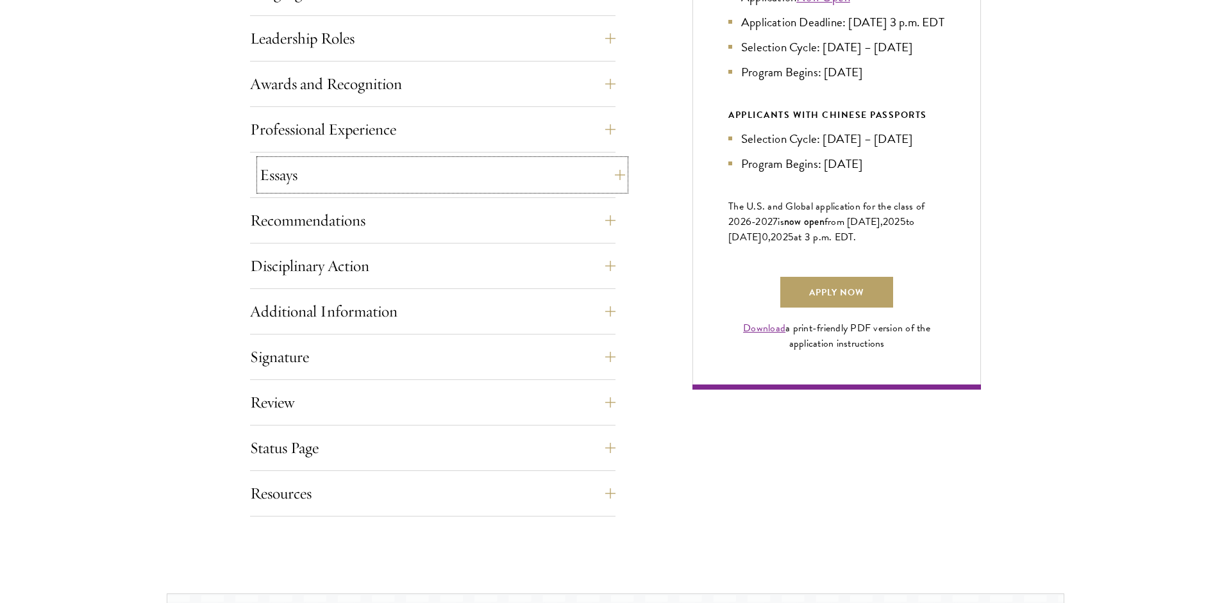
click at [356, 184] on button "Essays" at bounding box center [442, 175] width 365 height 31
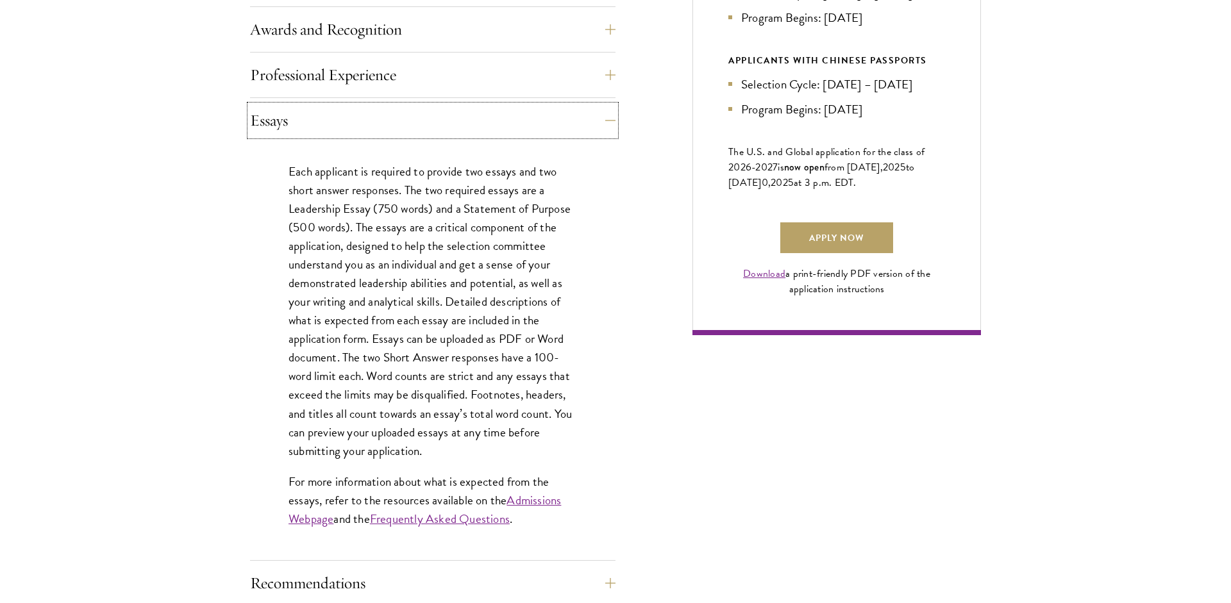
scroll to position [846, 0]
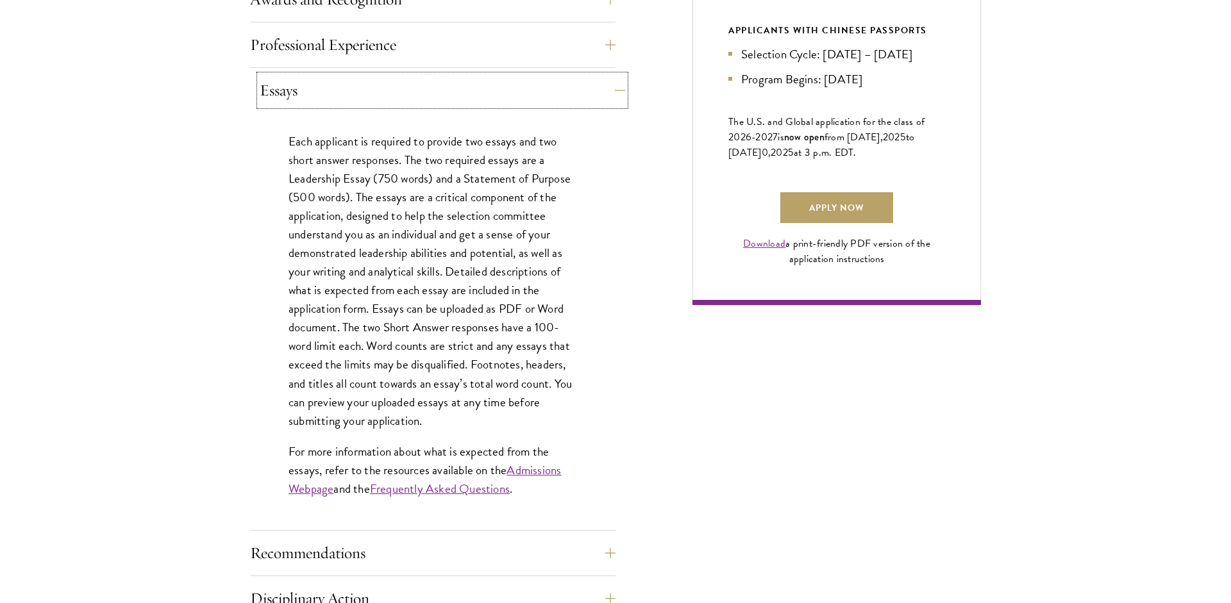
click at [340, 98] on button "Essays" at bounding box center [442, 90] width 365 height 31
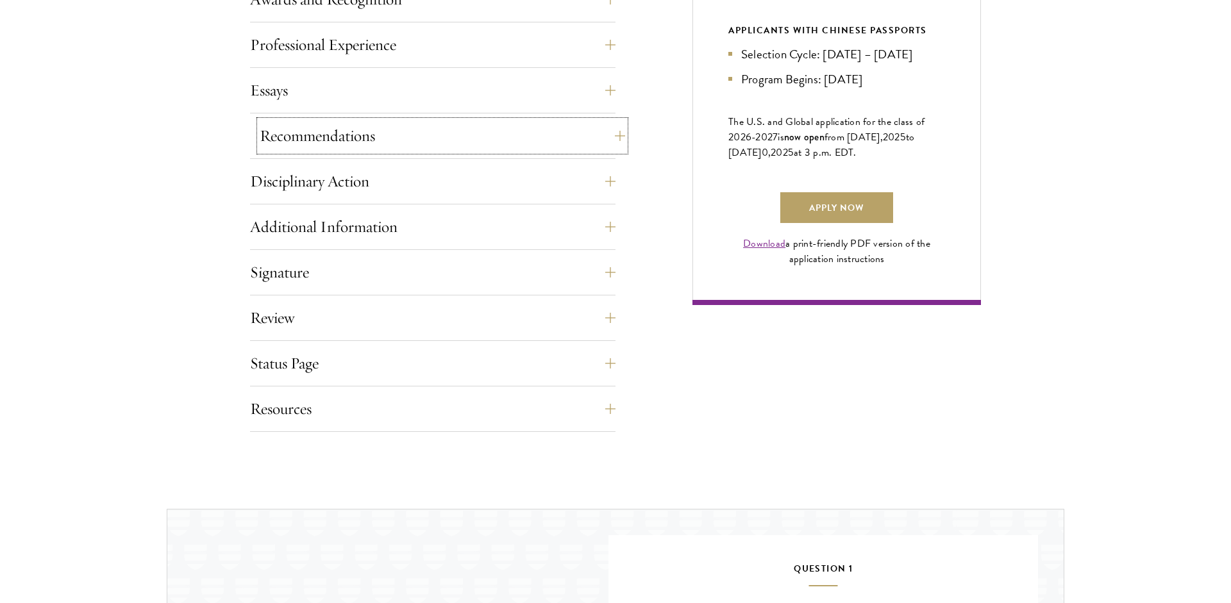
click at [347, 146] on button "Recommendations" at bounding box center [442, 136] width 365 height 31
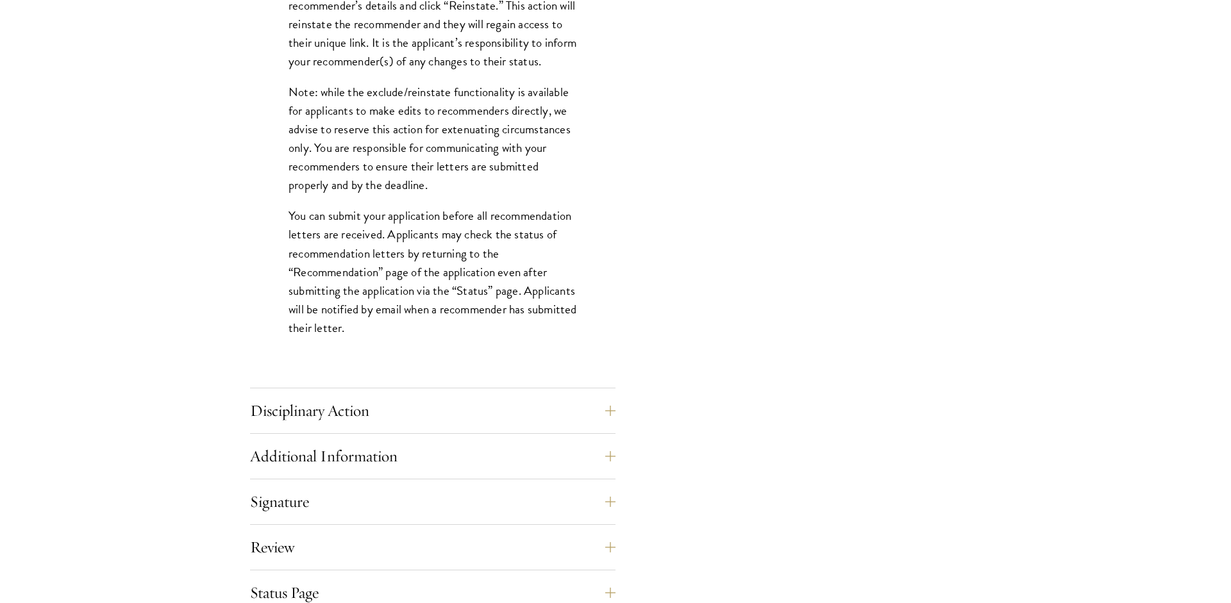
scroll to position [1693, 0]
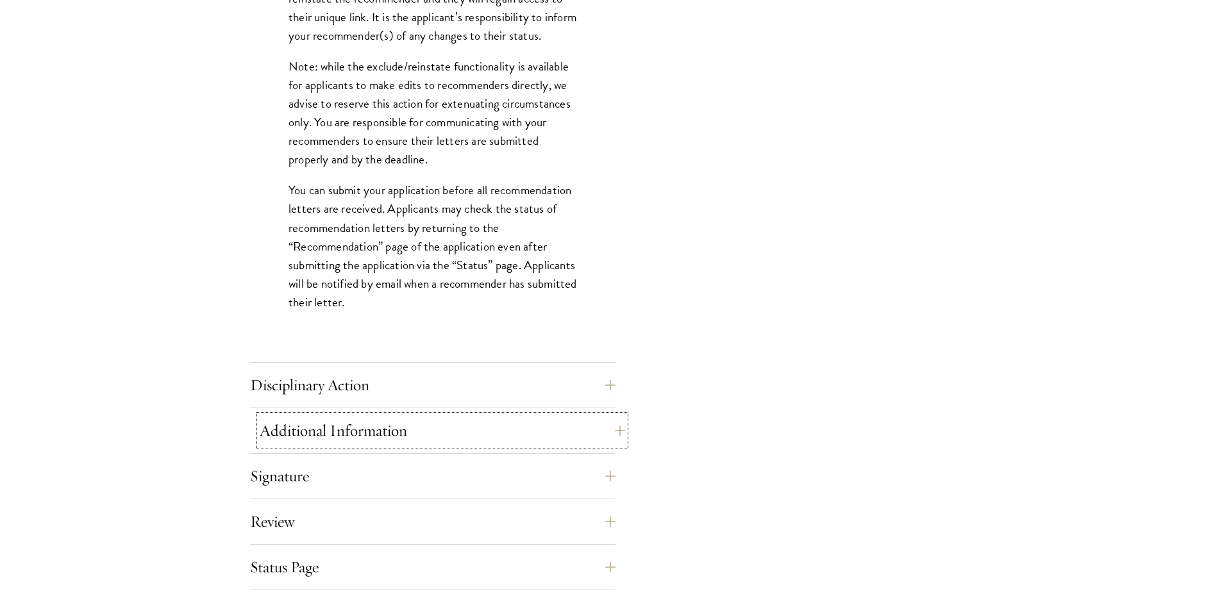
click at [380, 430] on button "Additional Information" at bounding box center [442, 430] width 365 height 31
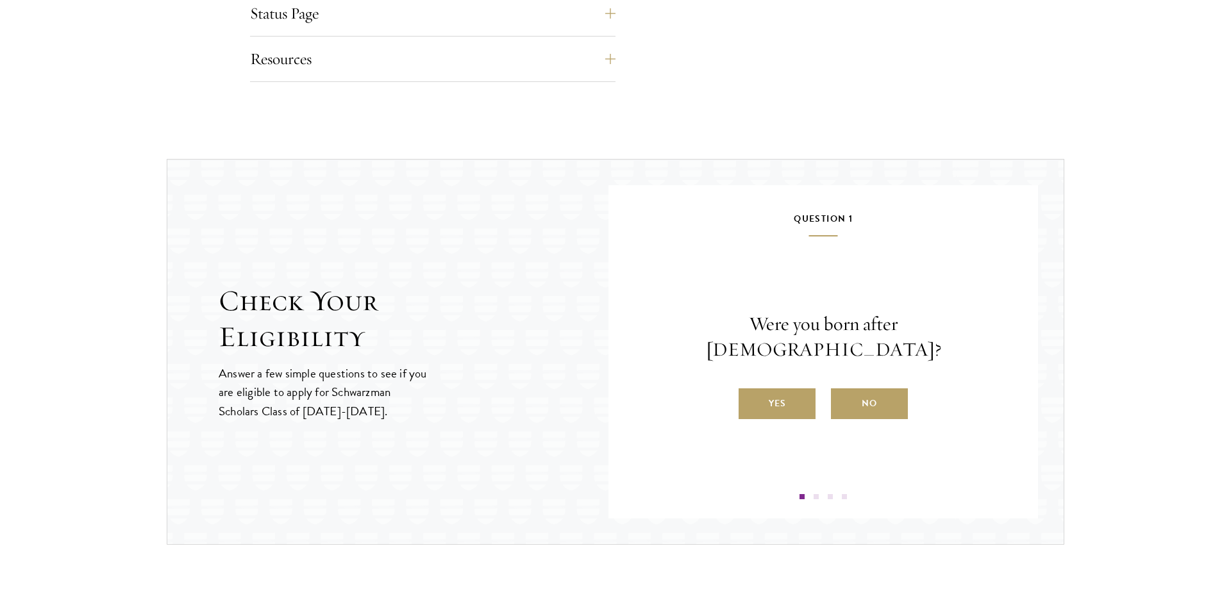
scroll to position [1608, 0]
click at [799, 391] on label "Yes" at bounding box center [777, 403] width 77 height 31
click at [750, 391] on input "Yes" at bounding box center [745, 395] width 12 height 12
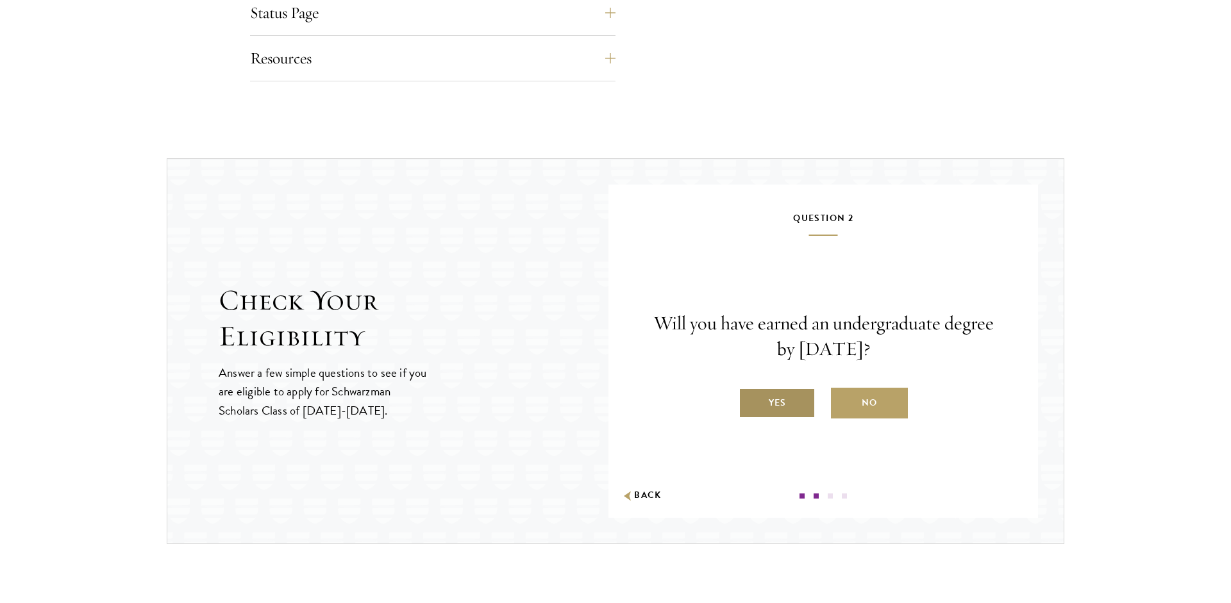
click at [789, 416] on label "Yes" at bounding box center [777, 403] width 77 height 31
click at [750, 401] on input "Yes" at bounding box center [745, 395] width 12 height 12
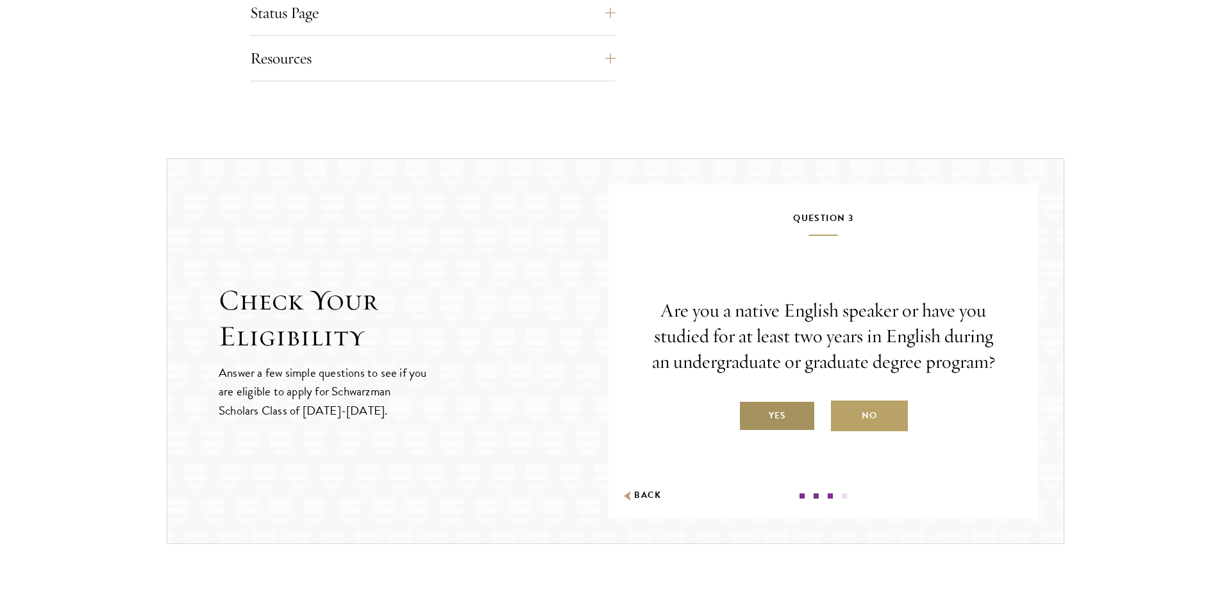
click at [783, 431] on label "Yes" at bounding box center [777, 416] width 77 height 31
click at [750, 414] on input "Yes" at bounding box center [745, 408] width 12 height 12
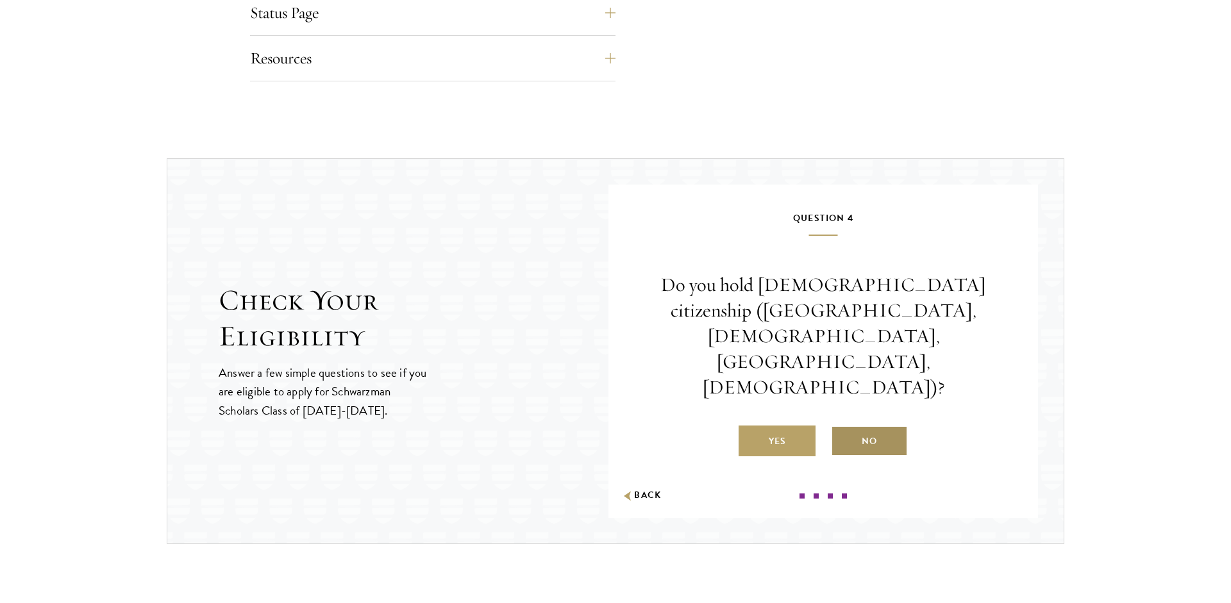
click at [868, 426] on label "No" at bounding box center [869, 441] width 77 height 31
click at [842, 428] on input "No" at bounding box center [837, 434] width 12 height 12
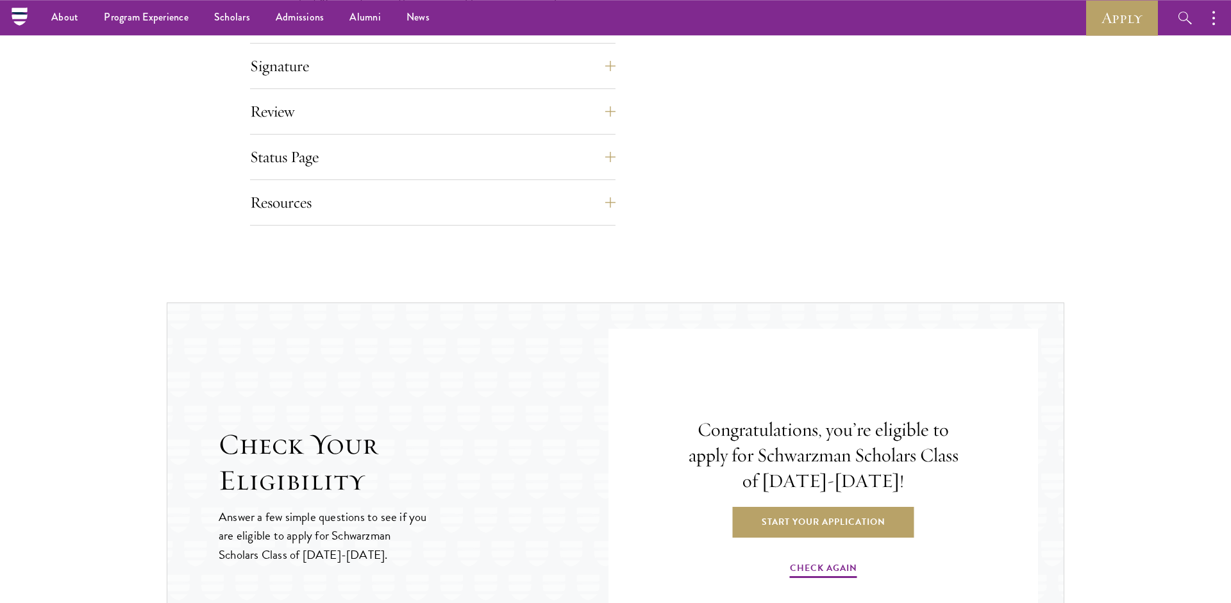
scroll to position [1354, 0]
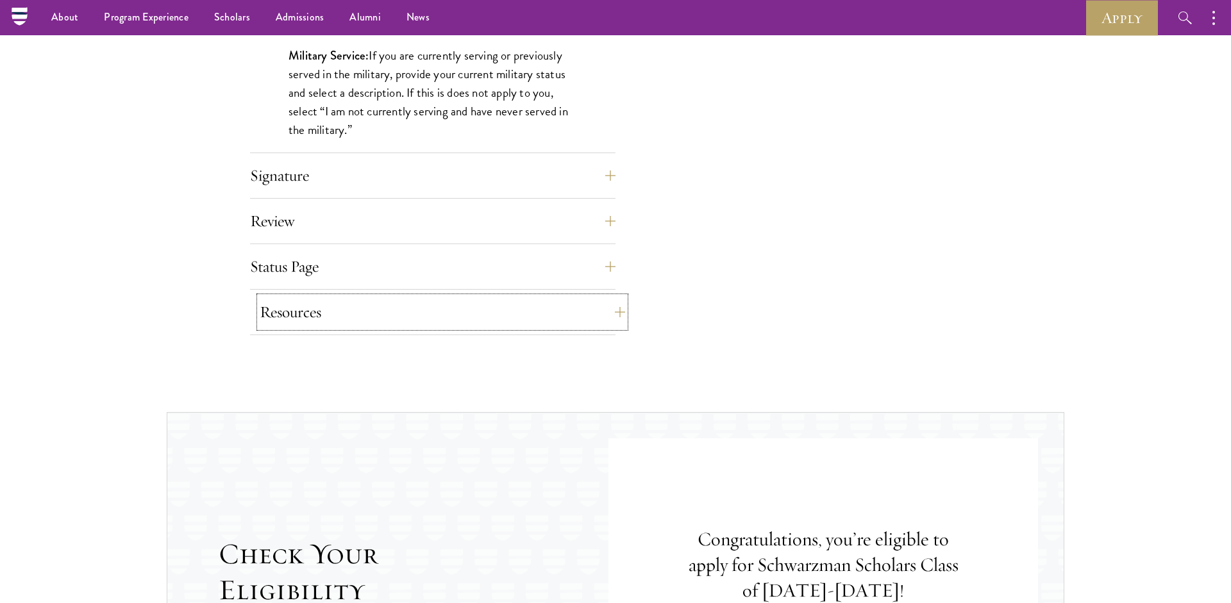
click at [443, 308] on button "Resources" at bounding box center [442, 312] width 365 height 31
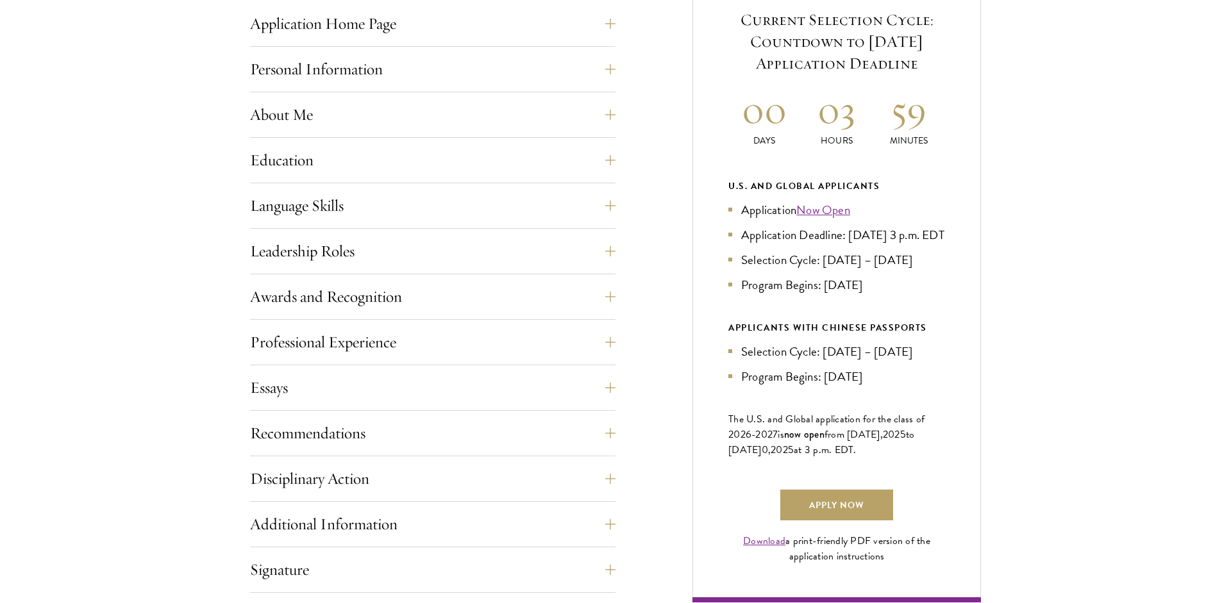
scroll to position [592, 0]
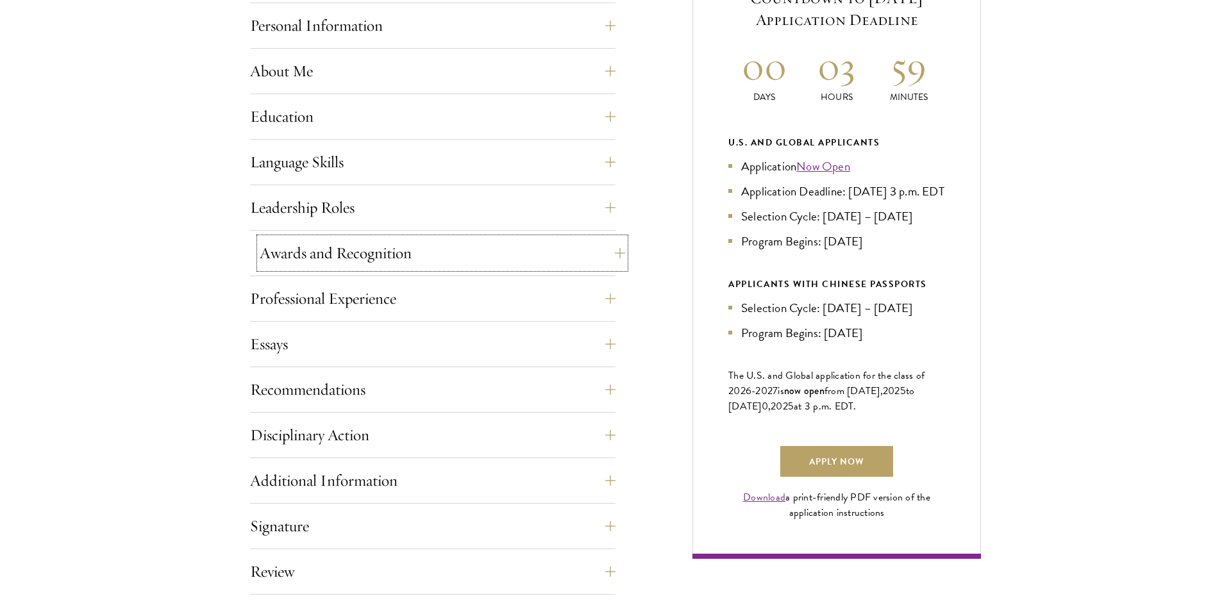
click at [409, 260] on button "Awards and Recognition" at bounding box center [442, 253] width 365 height 31
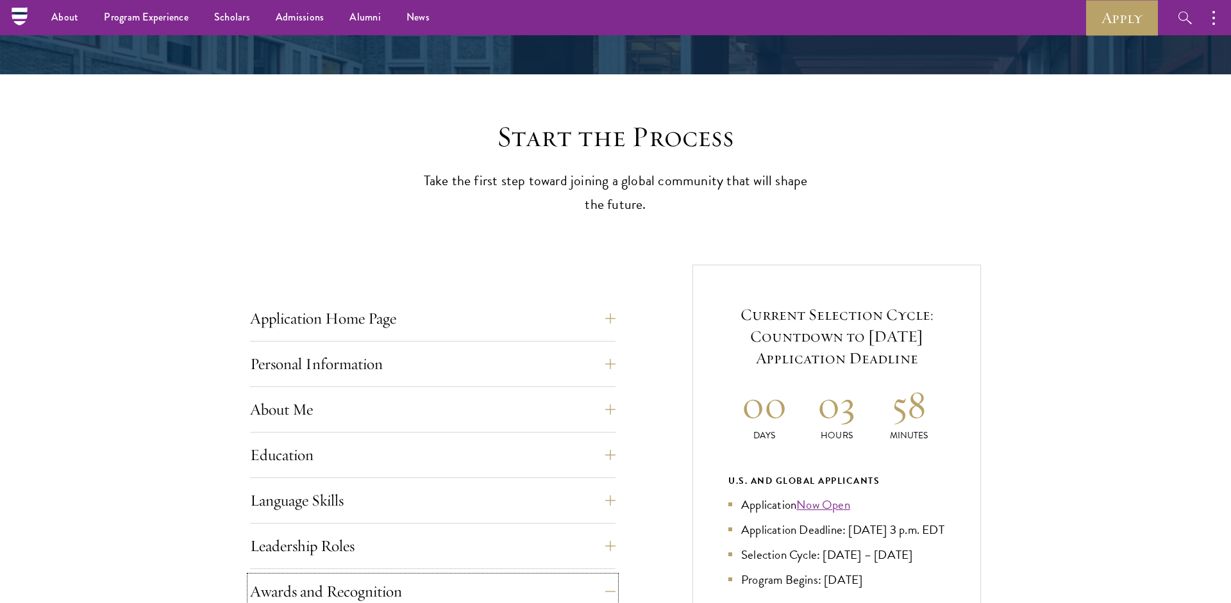
scroll to position [0, 0]
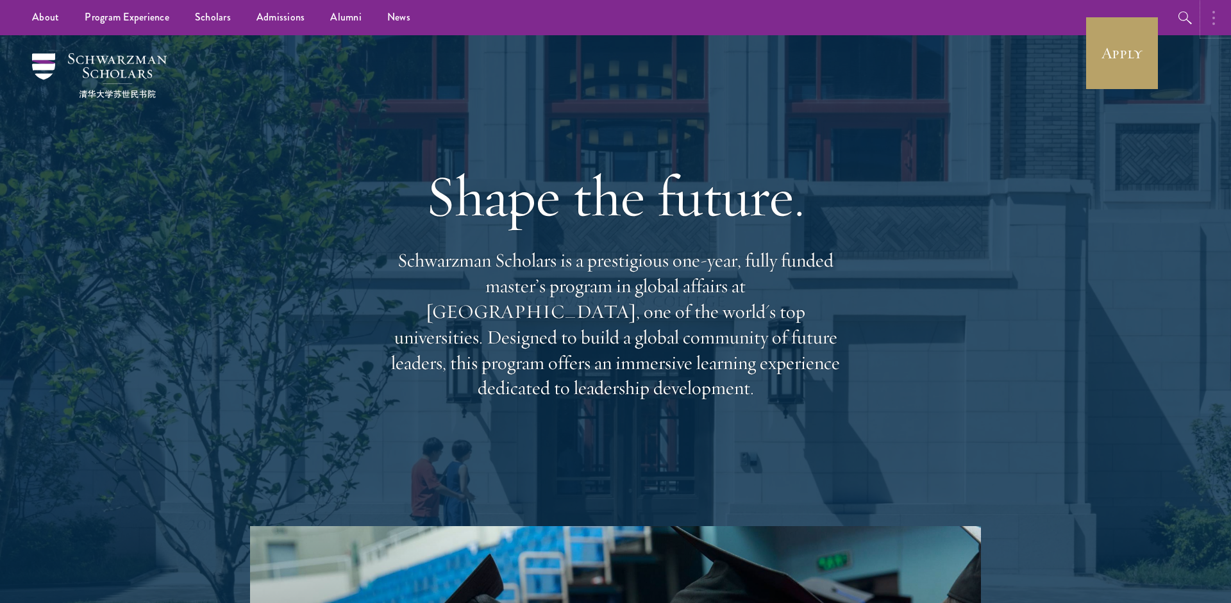
click at [1221, 7] on button "button" at bounding box center [1217, 17] width 28 height 35
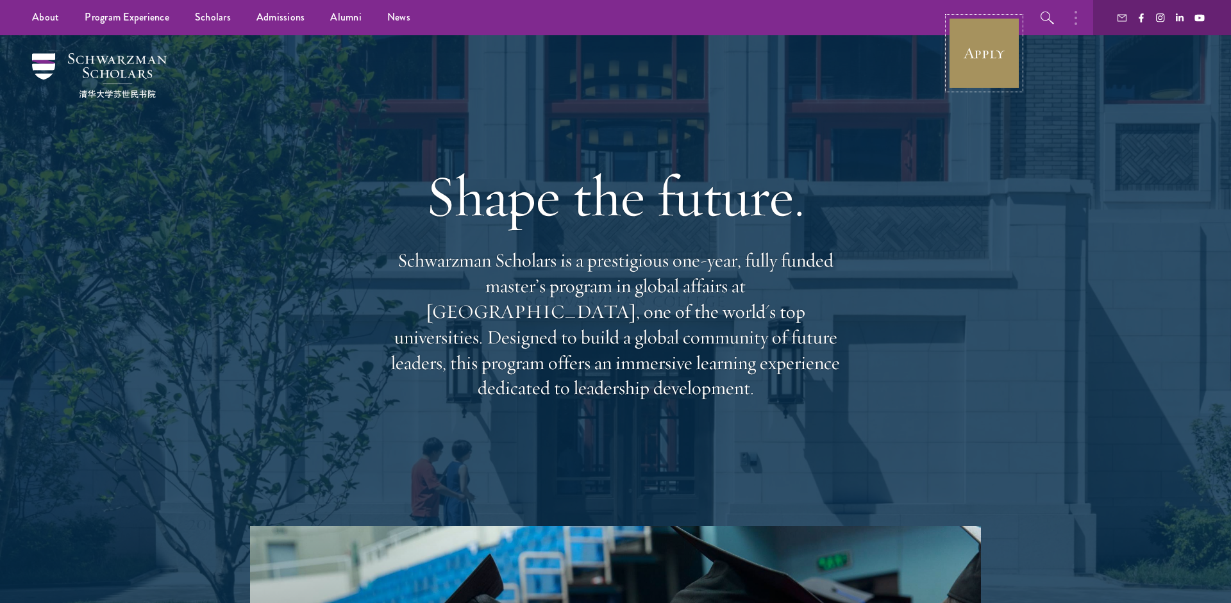
click at [964, 69] on link "Apply" at bounding box center [984, 53] width 72 height 72
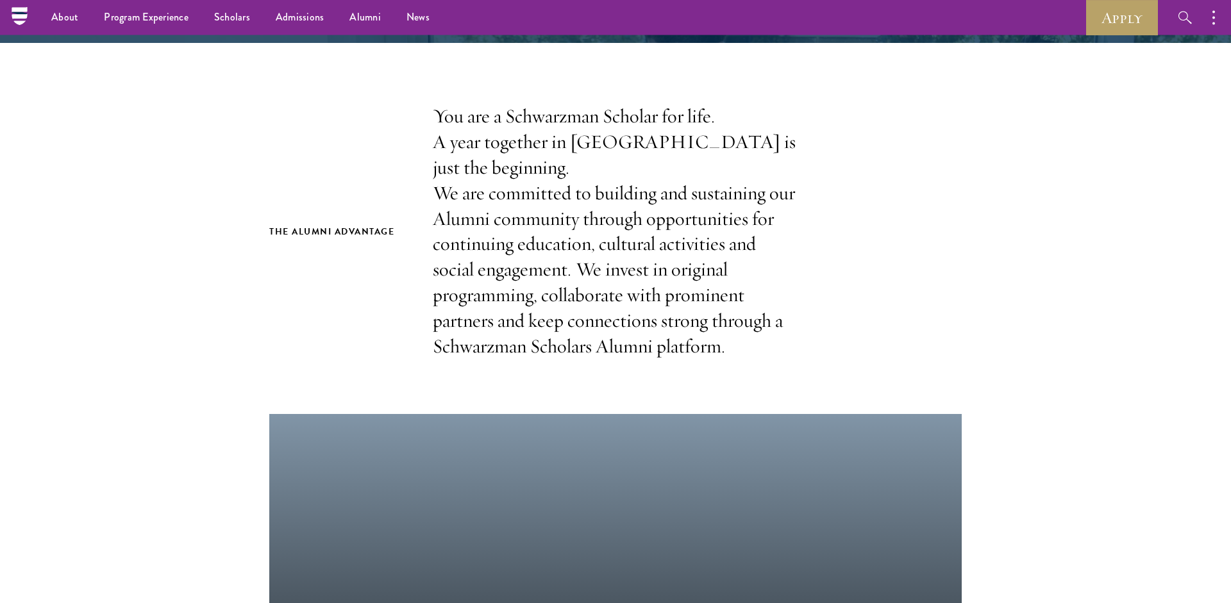
scroll to position [339, 0]
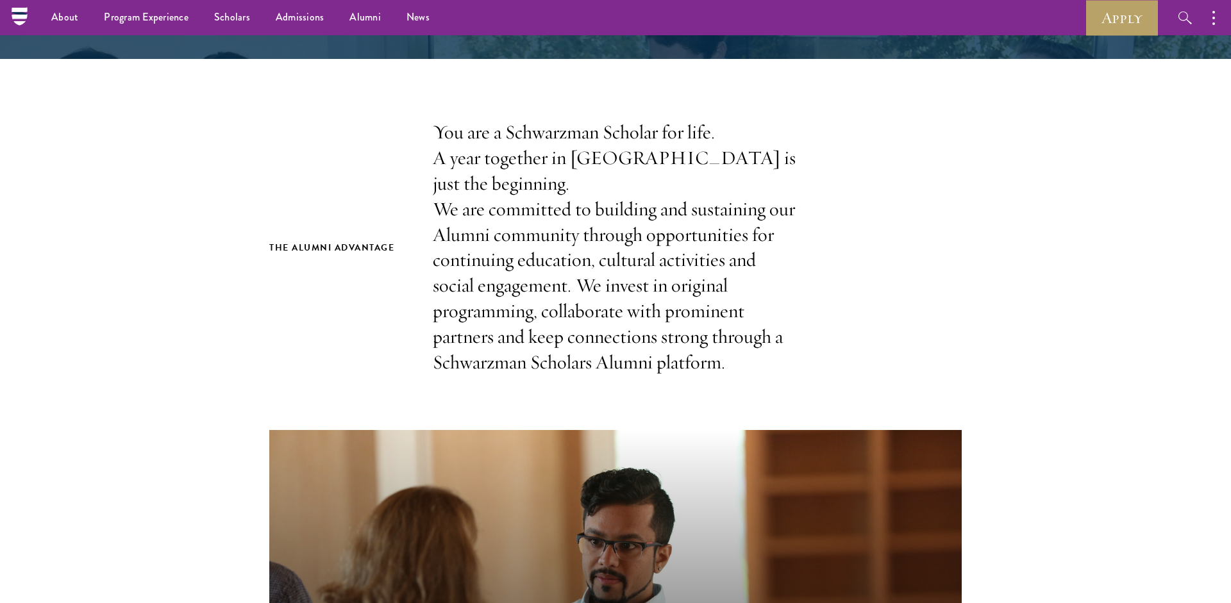
click at [478, 130] on p "You are a Schwarzman Scholar for life. A year together in [GEOGRAPHIC_DATA] is …" at bounding box center [615, 248] width 365 height 256
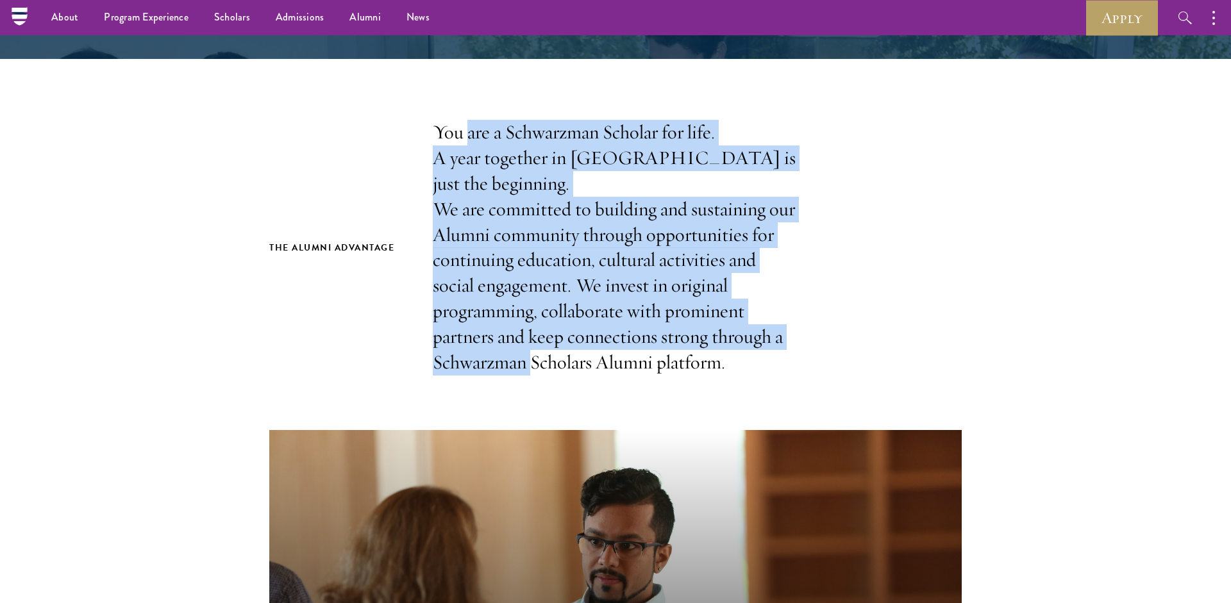
drag, startPoint x: 478, startPoint y: 130, endPoint x: 510, endPoint y: 412, distance: 283.9
click at [510, 376] on p "You are a Schwarzman Scholar for life. A year together in [GEOGRAPHIC_DATA] is …" at bounding box center [615, 248] width 365 height 256
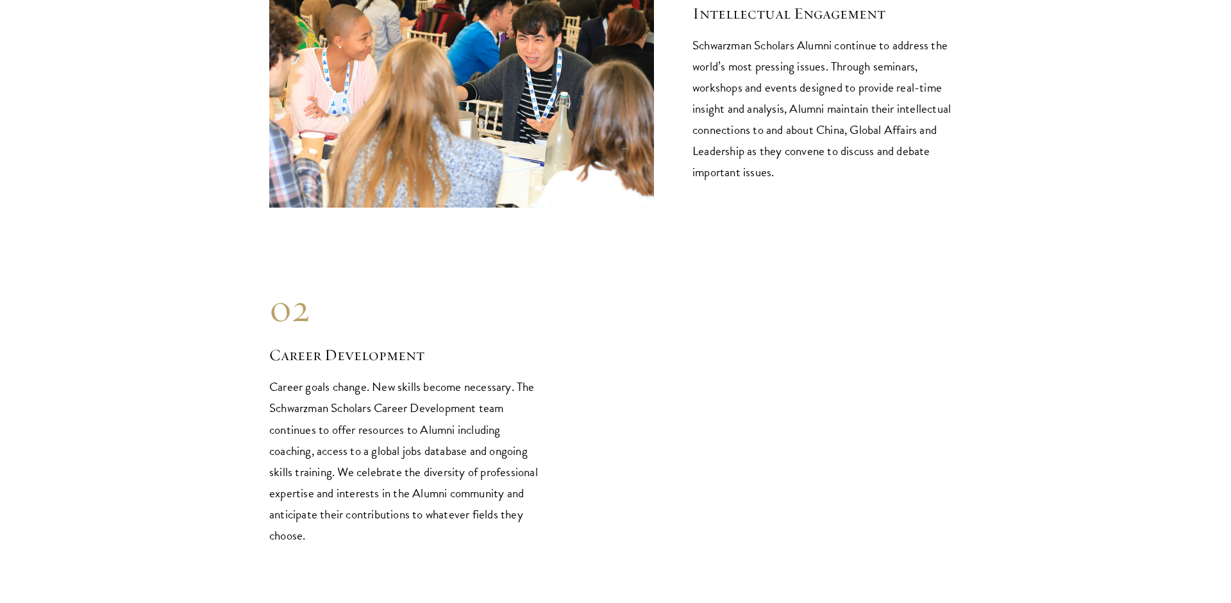
scroll to position [1439, 0]
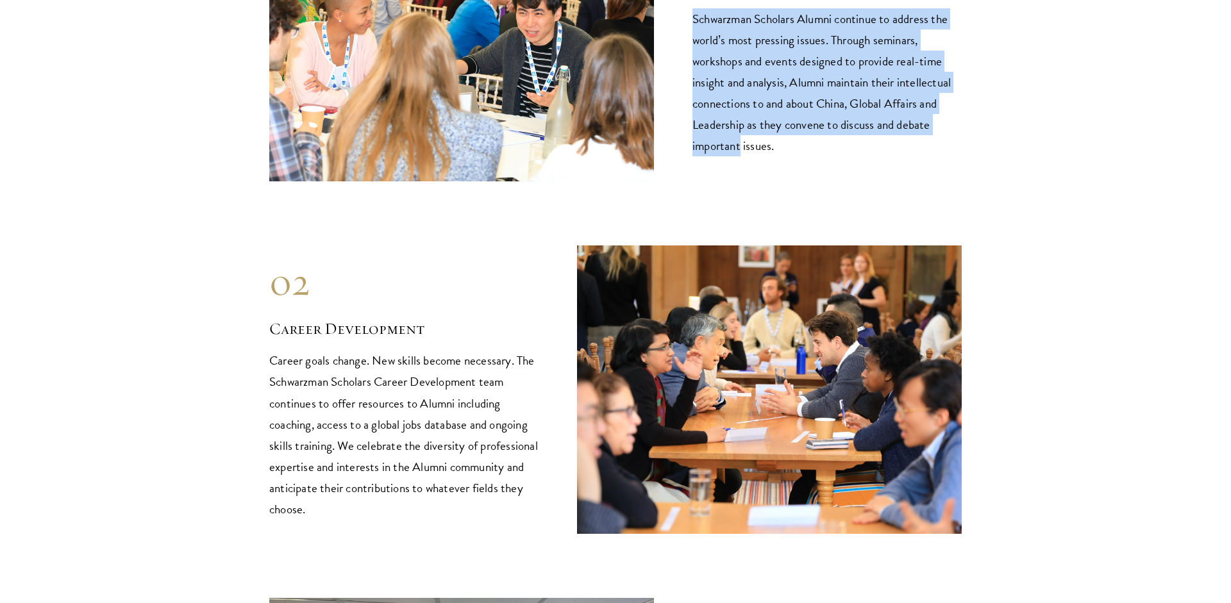
drag, startPoint x: 798, startPoint y: 61, endPoint x: 732, endPoint y: 230, distance: 181.3
click at [732, 156] on div "01 Intellectual Engagement Schwarzman Scholars Alumni continue to address the w…" at bounding box center [826, 36] width 269 height 239
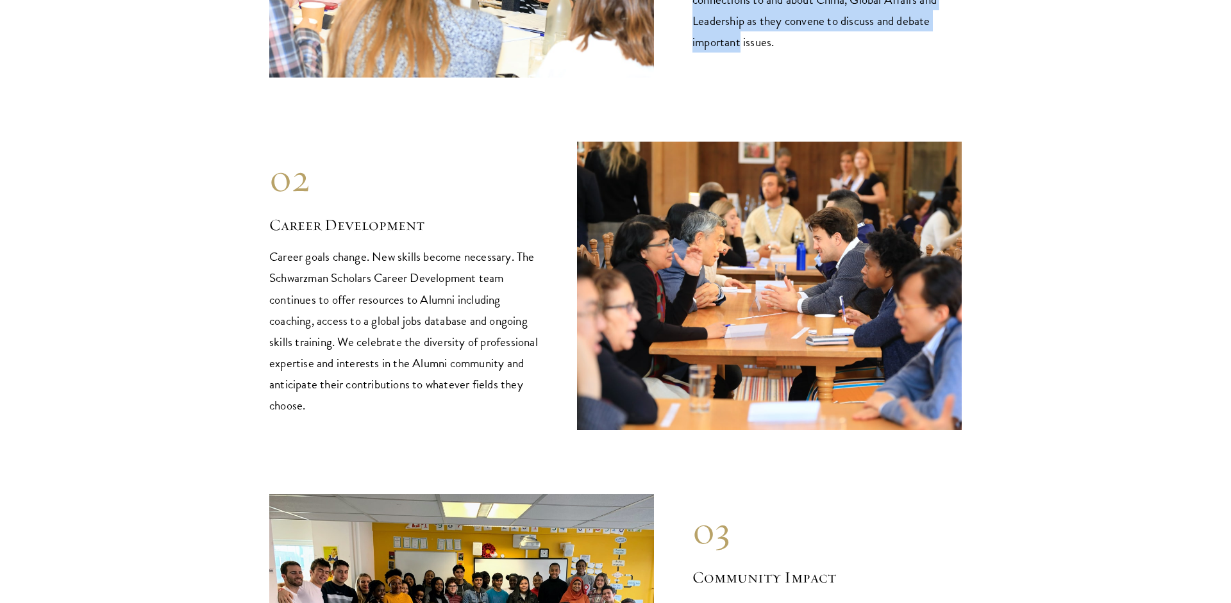
scroll to position [1608, 0]
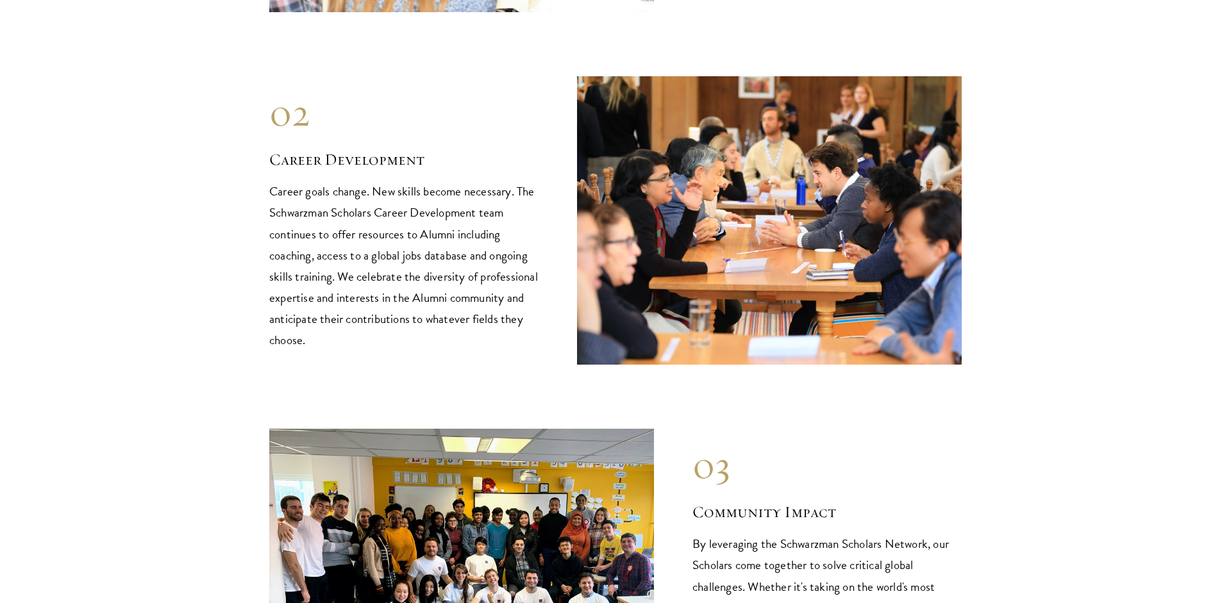
click at [342, 171] on h2 "Career Development" at bounding box center [403, 160] width 269 height 22
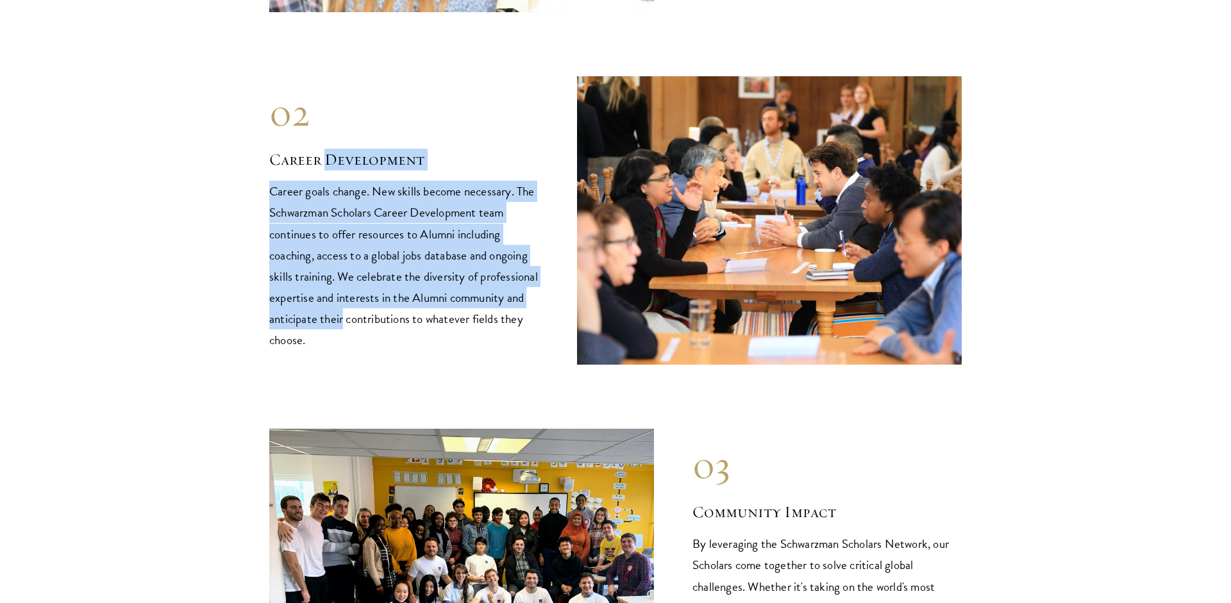
drag, startPoint x: 342, startPoint y: 235, endPoint x: 322, endPoint y: 391, distance: 157.1
click at [322, 350] on div "02 Career Development Career goals change. New skills become necessary. The Sch…" at bounding box center [403, 220] width 269 height 260
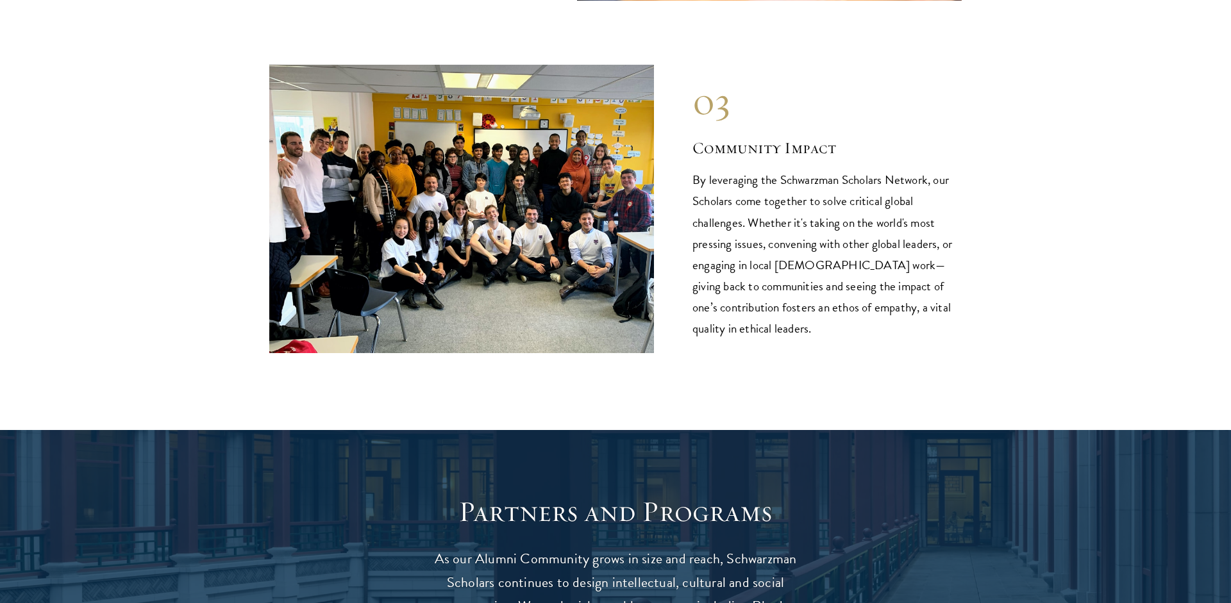
scroll to position [2116, 0]
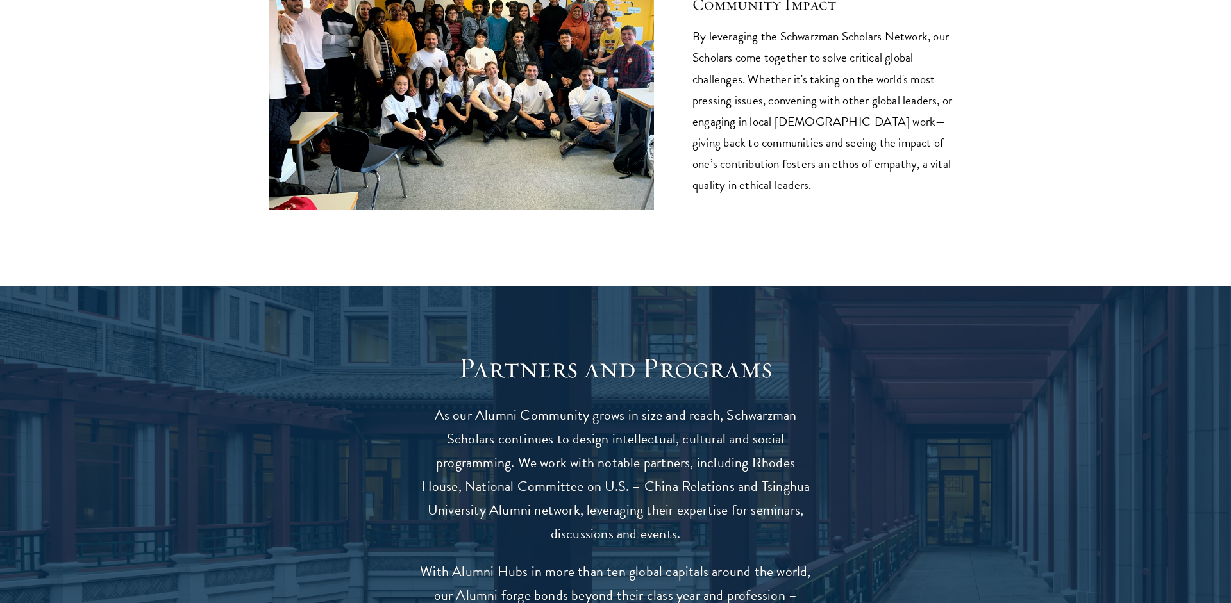
click at [809, 15] on h2 "Community Impact" at bounding box center [826, 5] width 269 height 22
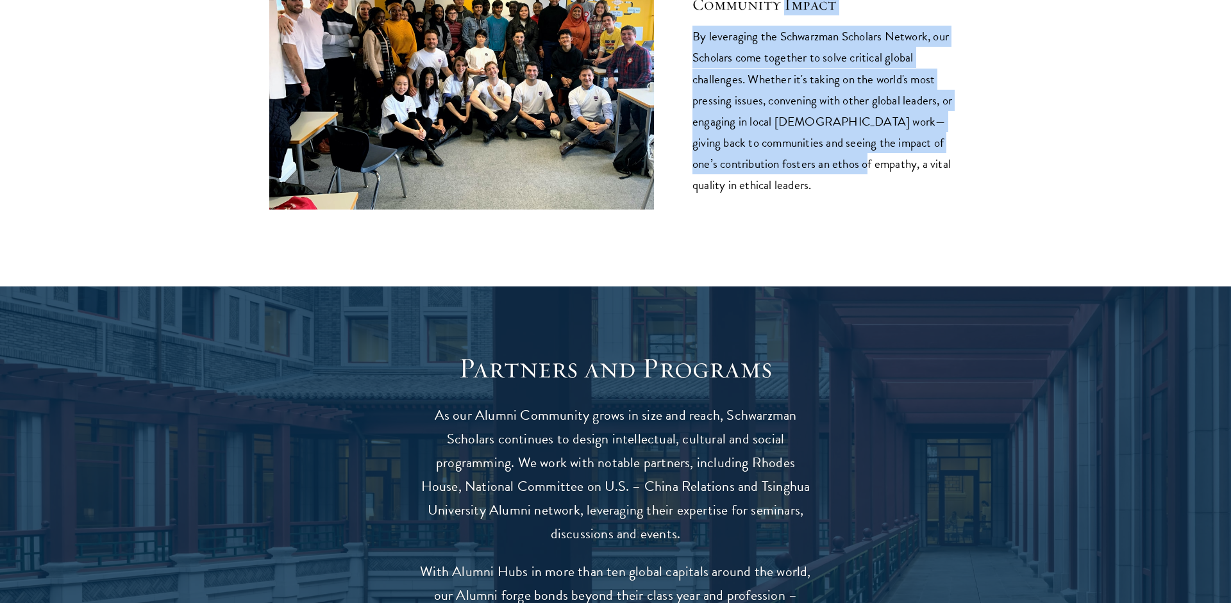
drag, startPoint x: 809, startPoint y: 81, endPoint x: 868, endPoint y: 239, distance: 169.0
click at [868, 195] on div "03 Community Impact By leveraging the Schwarzman Scholars Network, our Scholars…" at bounding box center [826, 65] width 269 height 260
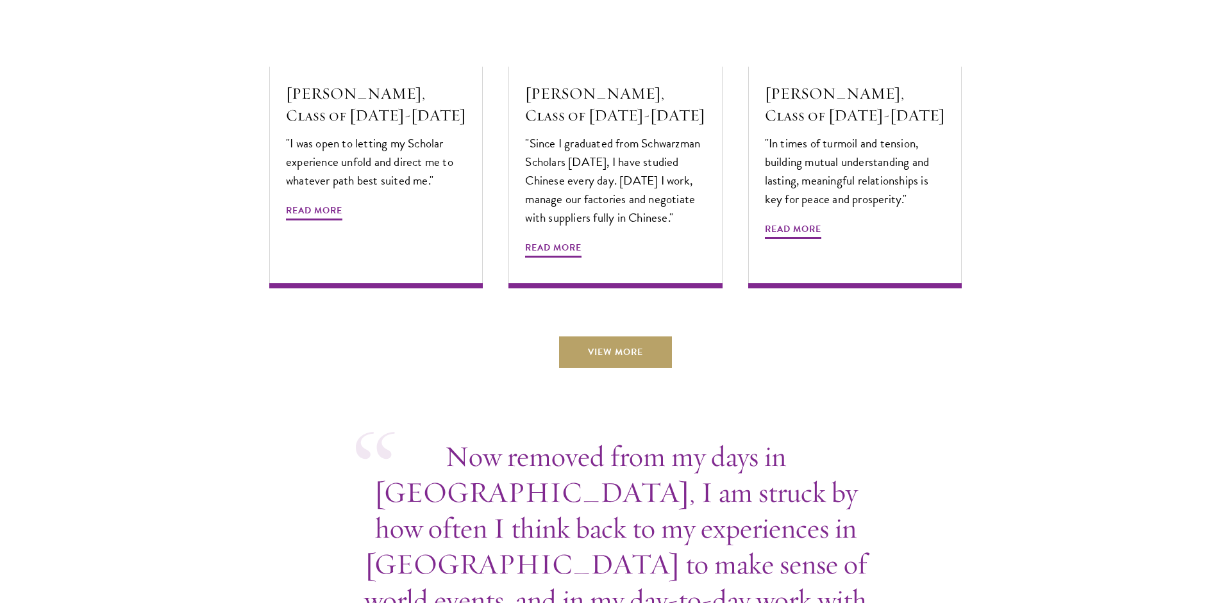
scroll to position [4457, 0]
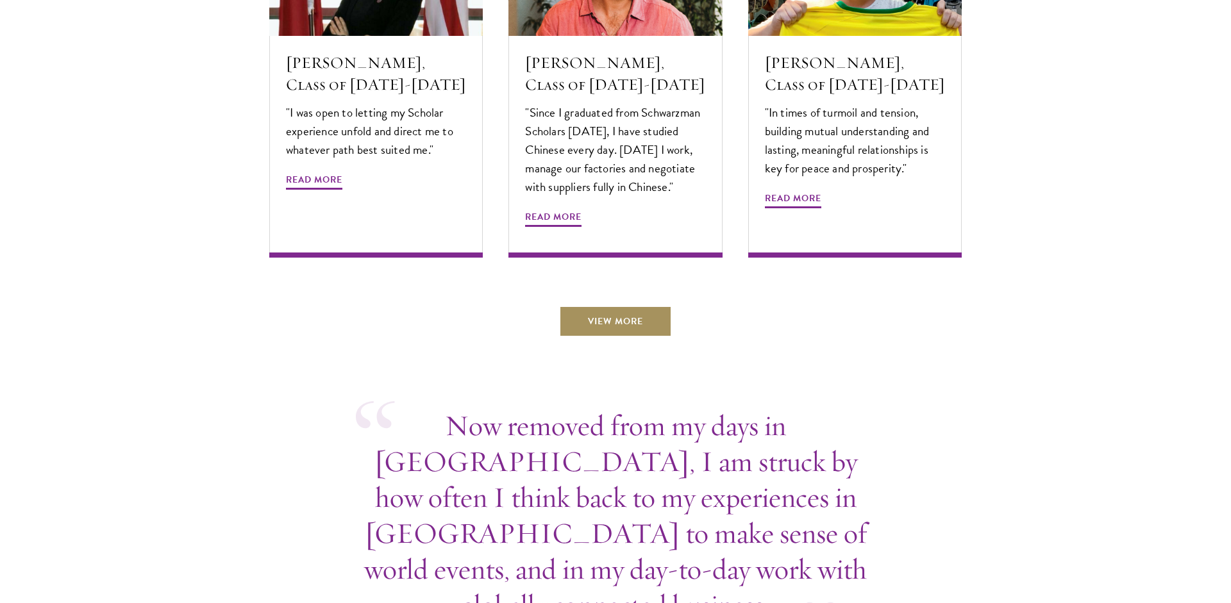
click at [626, 337] on link "View More" at bounding box center [615, 321] width 113 height 31
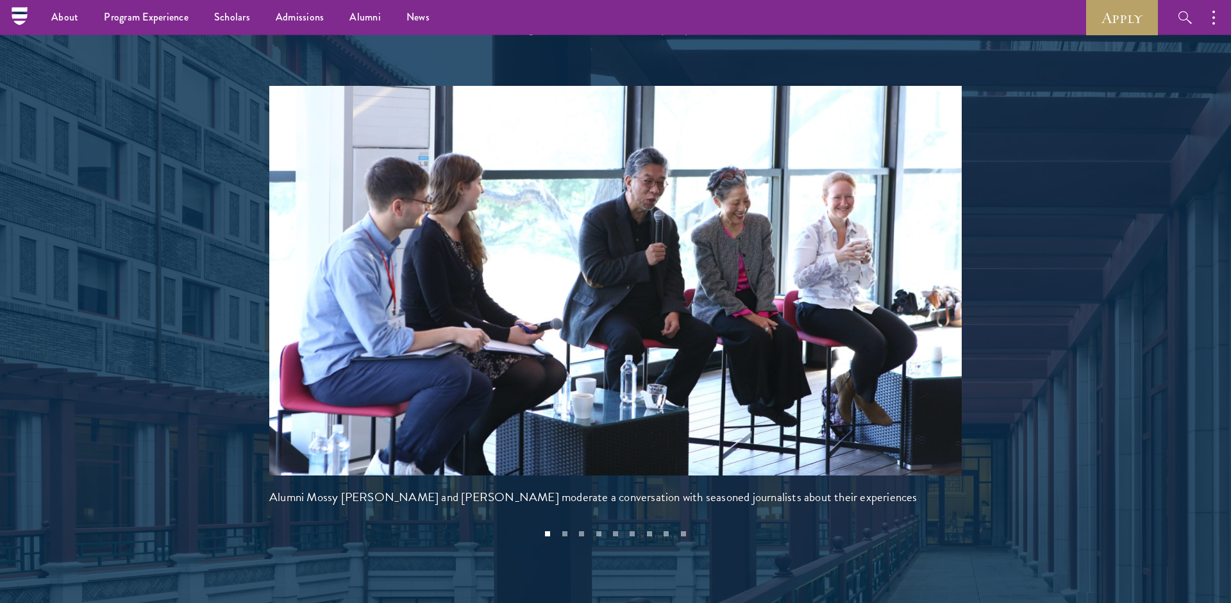
scroll to position [2595, 0]
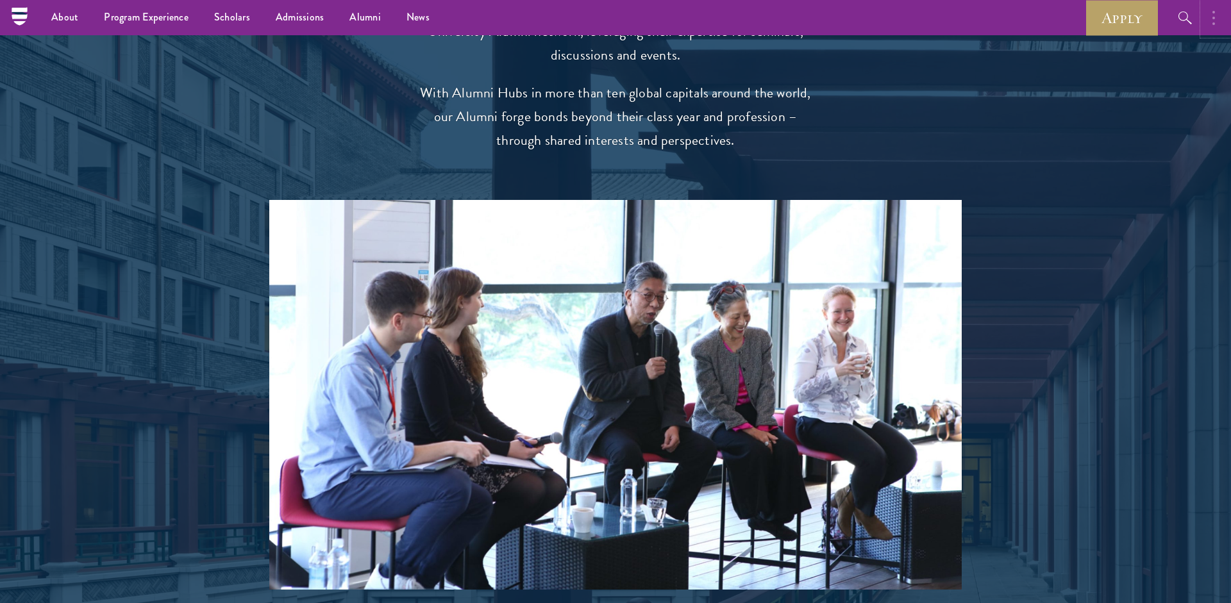
click at [1219, 12] on button "button" at bounding box center [1217, 17] width 28 height 35
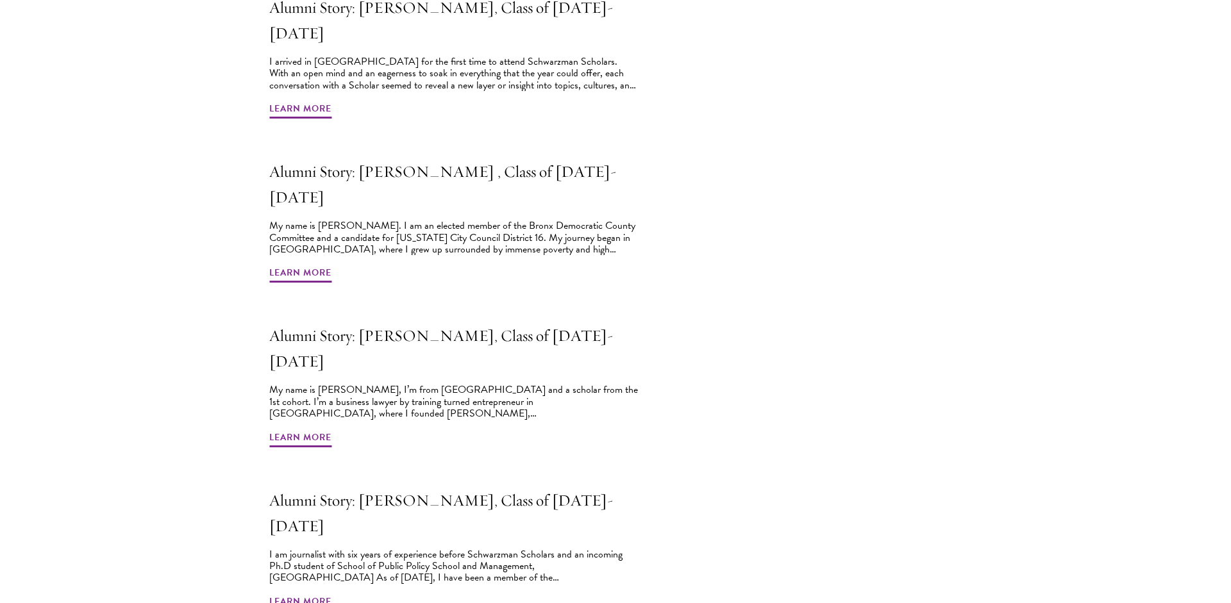
scroll to position [762, 0]
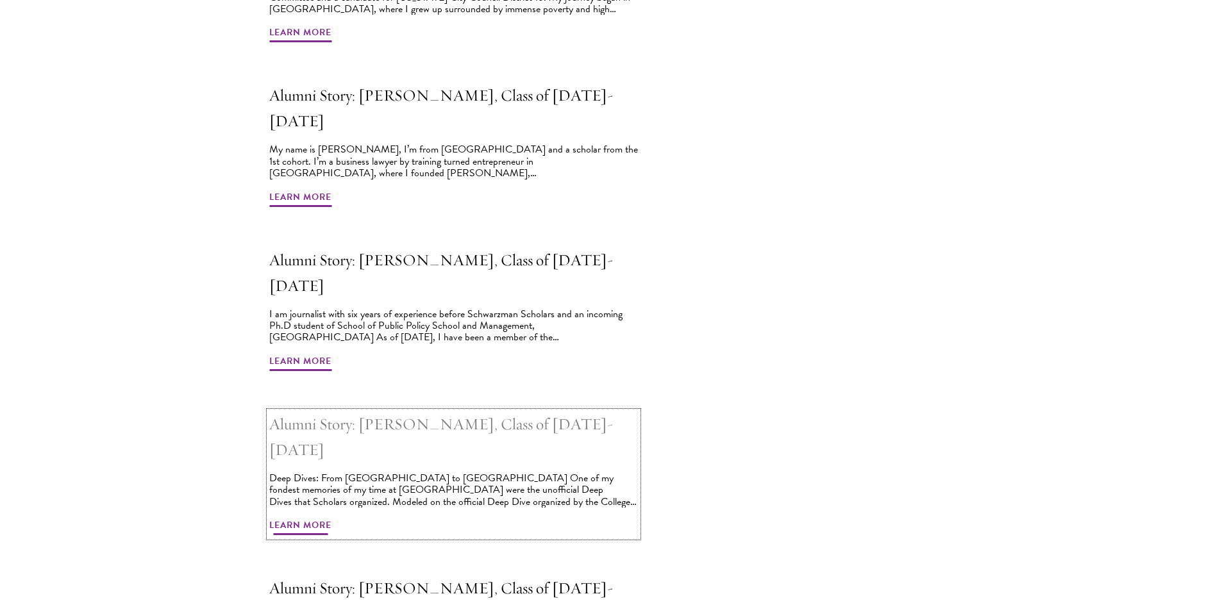
click at [480, 412] on h2 "Alumni Story: Erick Coser, Class of 2017-2018" at bounding box center [453, 437] width 369 height 51
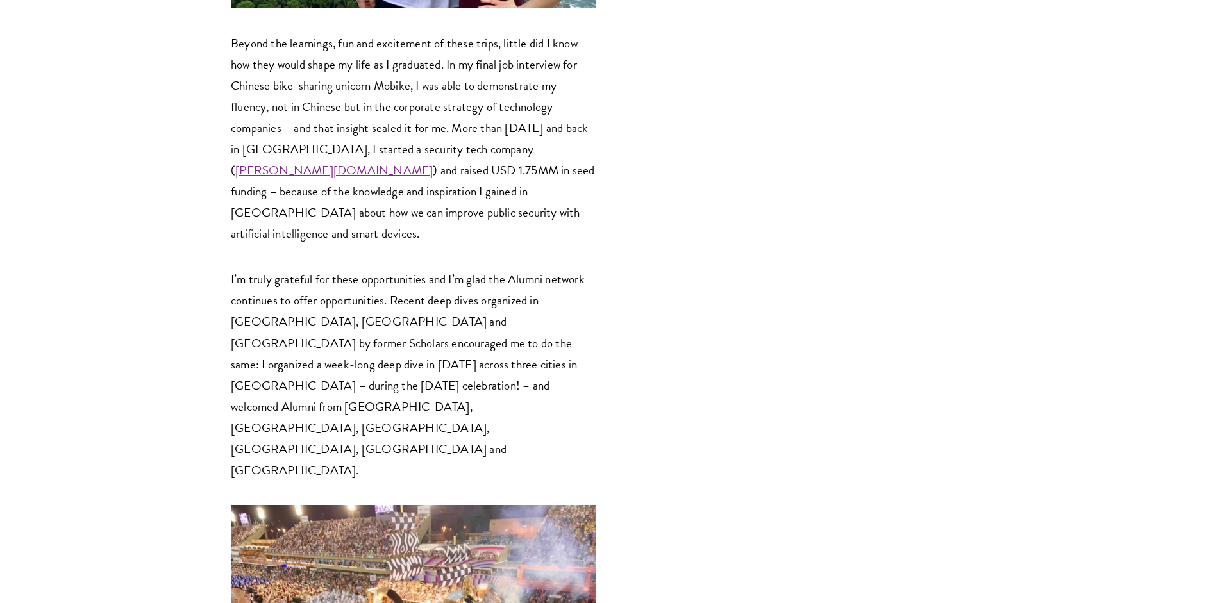
scroll to position [2454, 0]
